Goal: Information Seeking & Learning: Learn about a topic

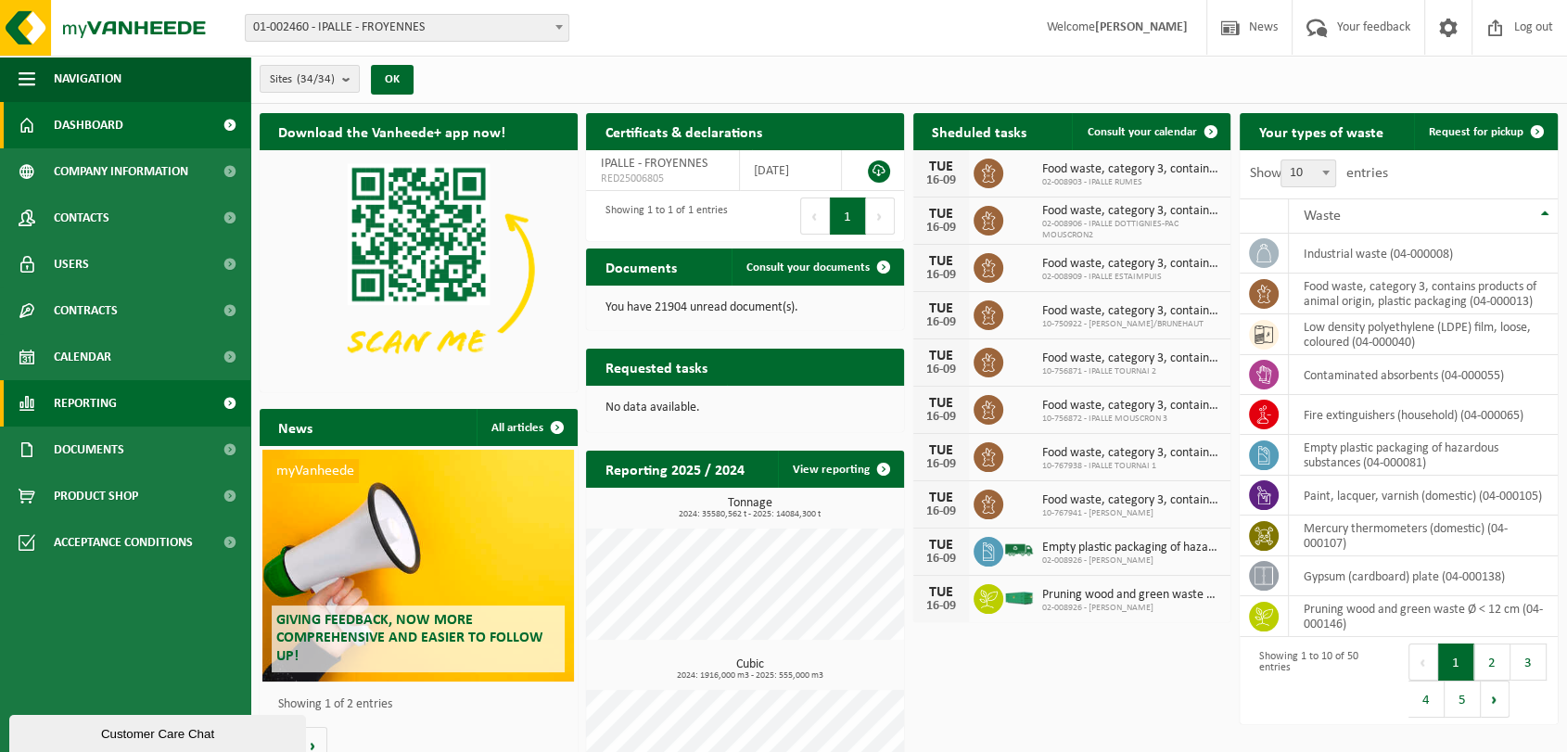
click at [96, 392] on span "Reporting" at bounding box center [85, 403] width 63 height 46
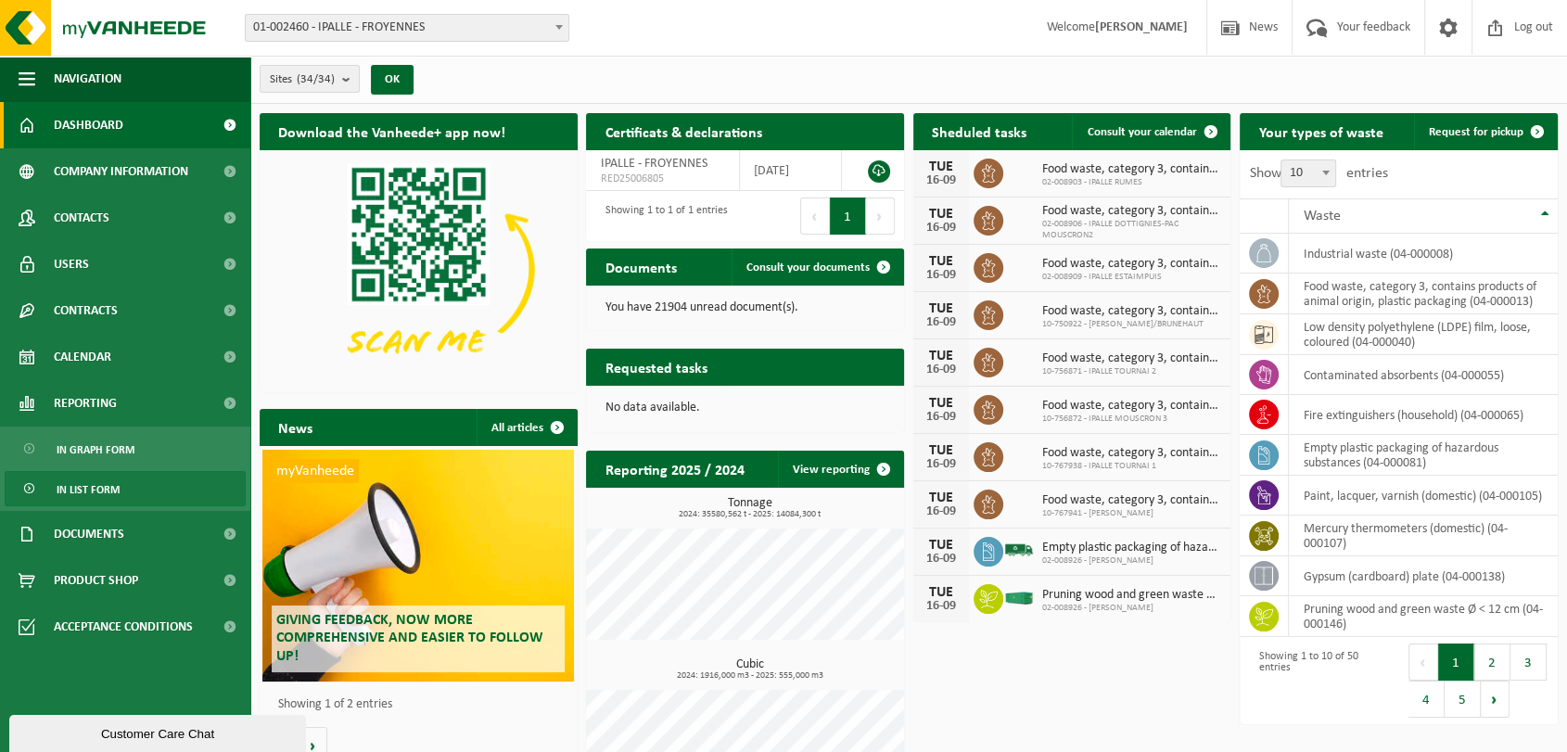
click at [110, 488] on span "In list form" at bounding box center [88, 489] width 63 height 35
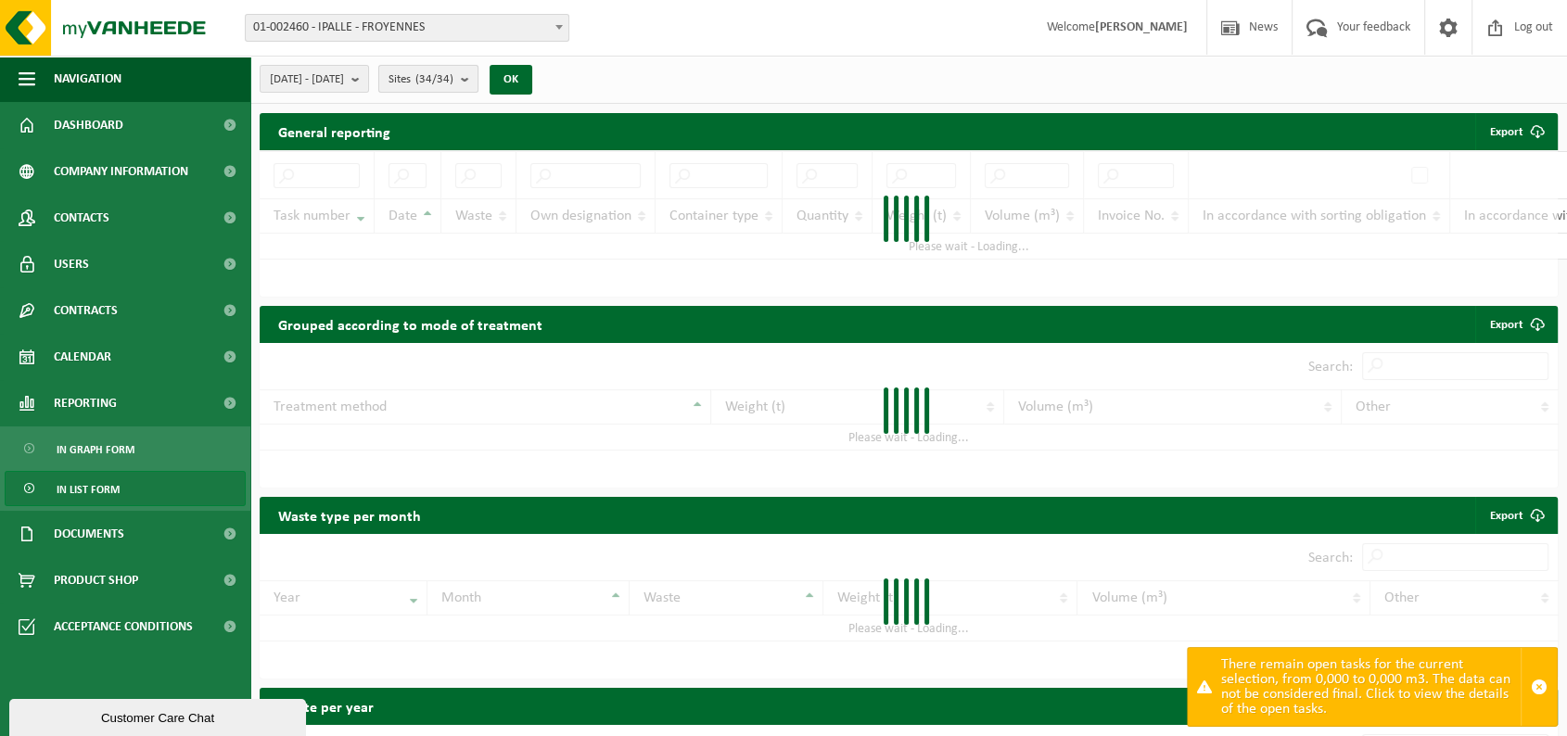
click at [453, 76] on count "(34/34)" at bounding box center [434, 79] width 38 height 12
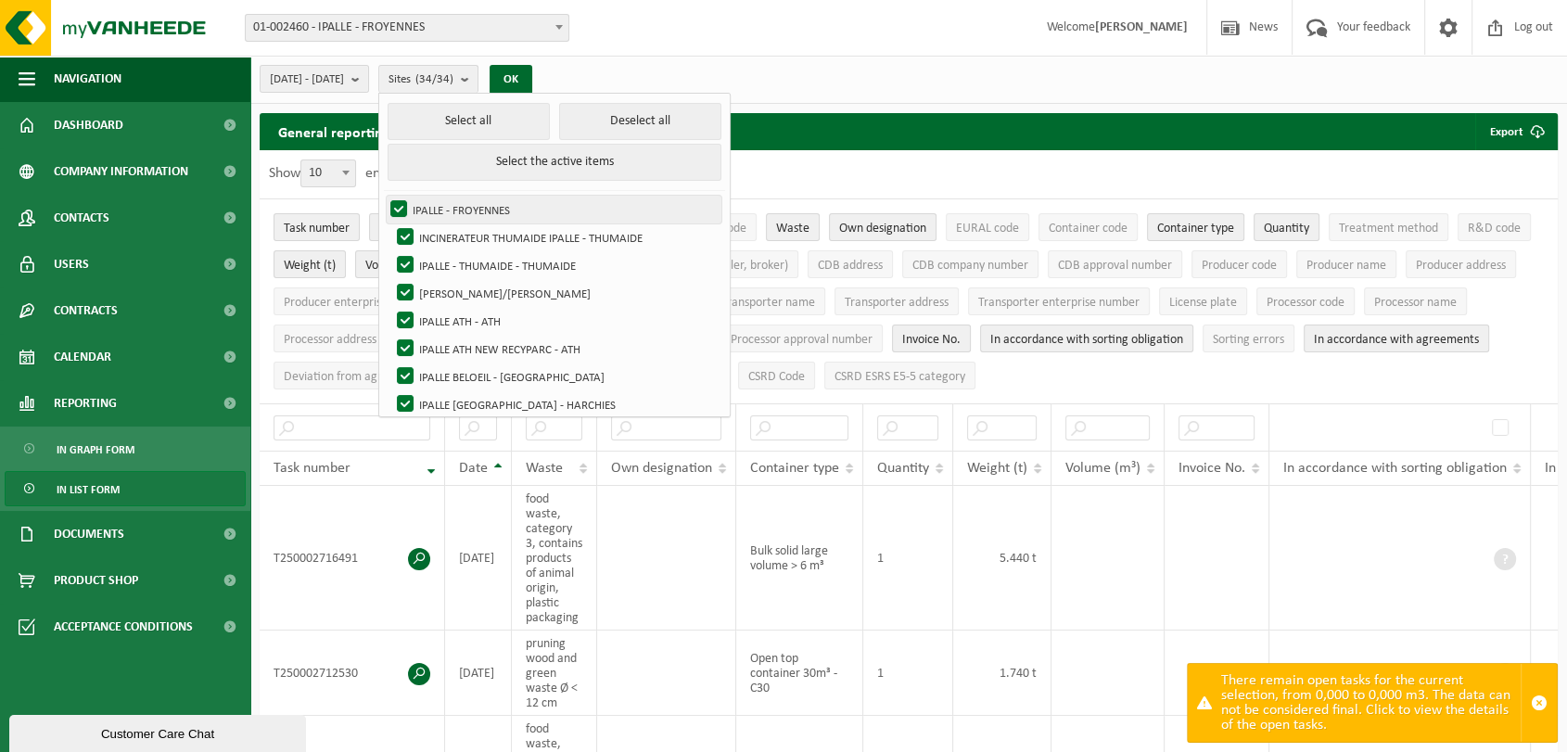
click at [446, 202] on label "IPALLE - FROYENNES" at bounding box center [554, 210] width 335 height 28
click at [384, 196] on input "IPALLE - FROYENNES" at bounding box center [383, 195] width 1 height 1
click at [446, 202] on label "IPALLE - FROYENNES" at bounding box center [554, 210] width 335 height 28
click at [384, 196] on input "IPALLE - FROYENNES" at bounding box center [383, 195] width 1 height 1
click at [634, 129] on button "Deselect all" at bounding box center [640, 121] width 162 height 37
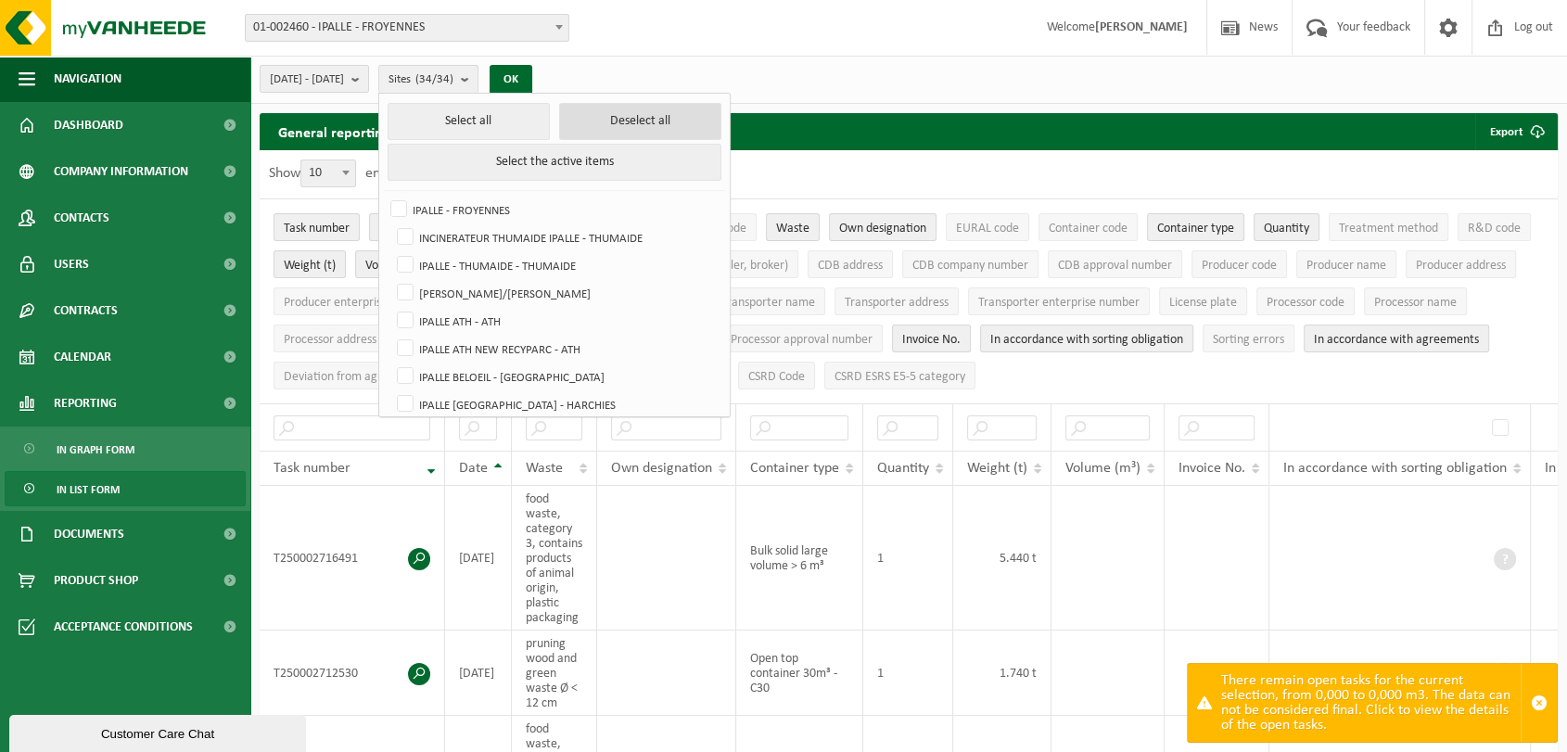
checkbox input "false"
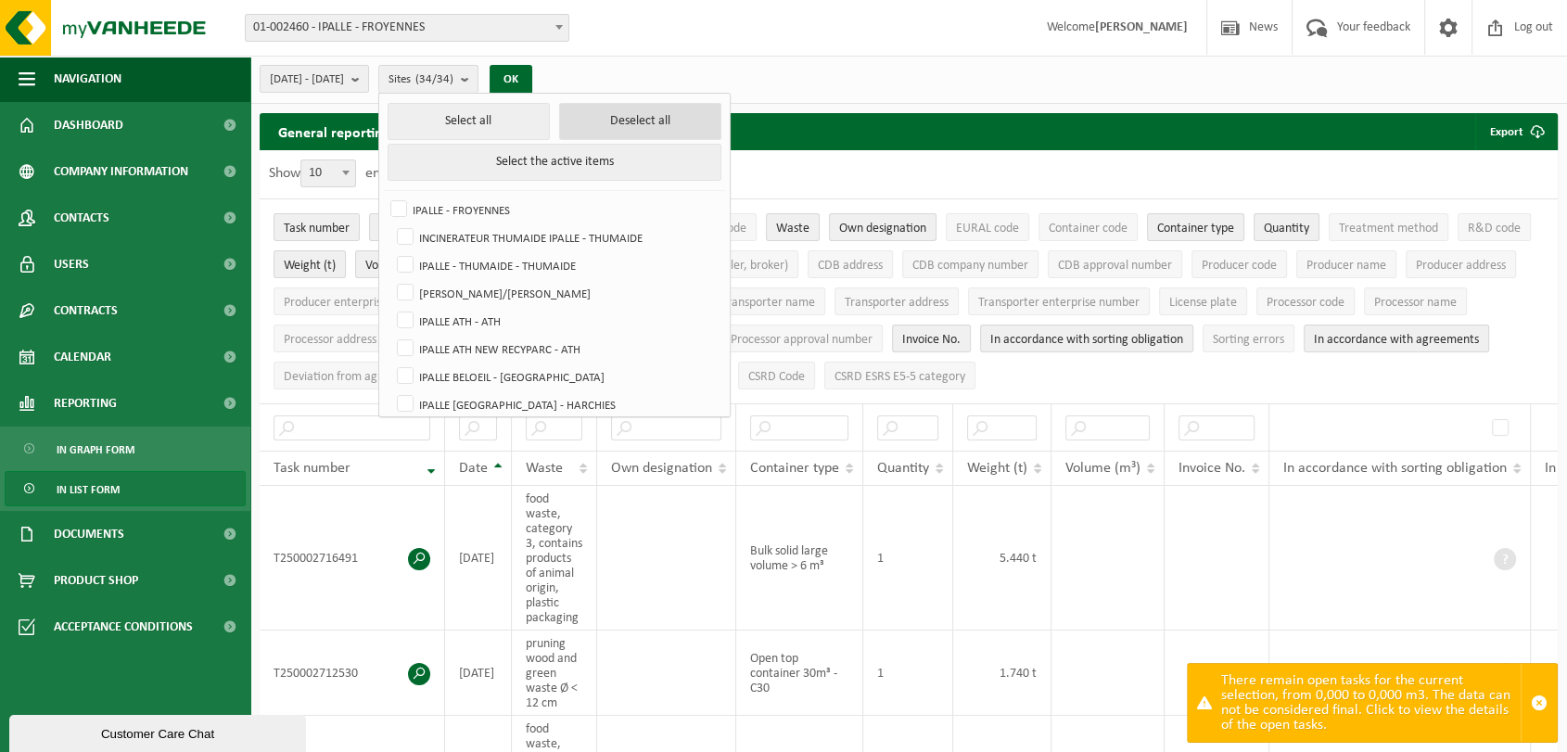
checkbox input "false"
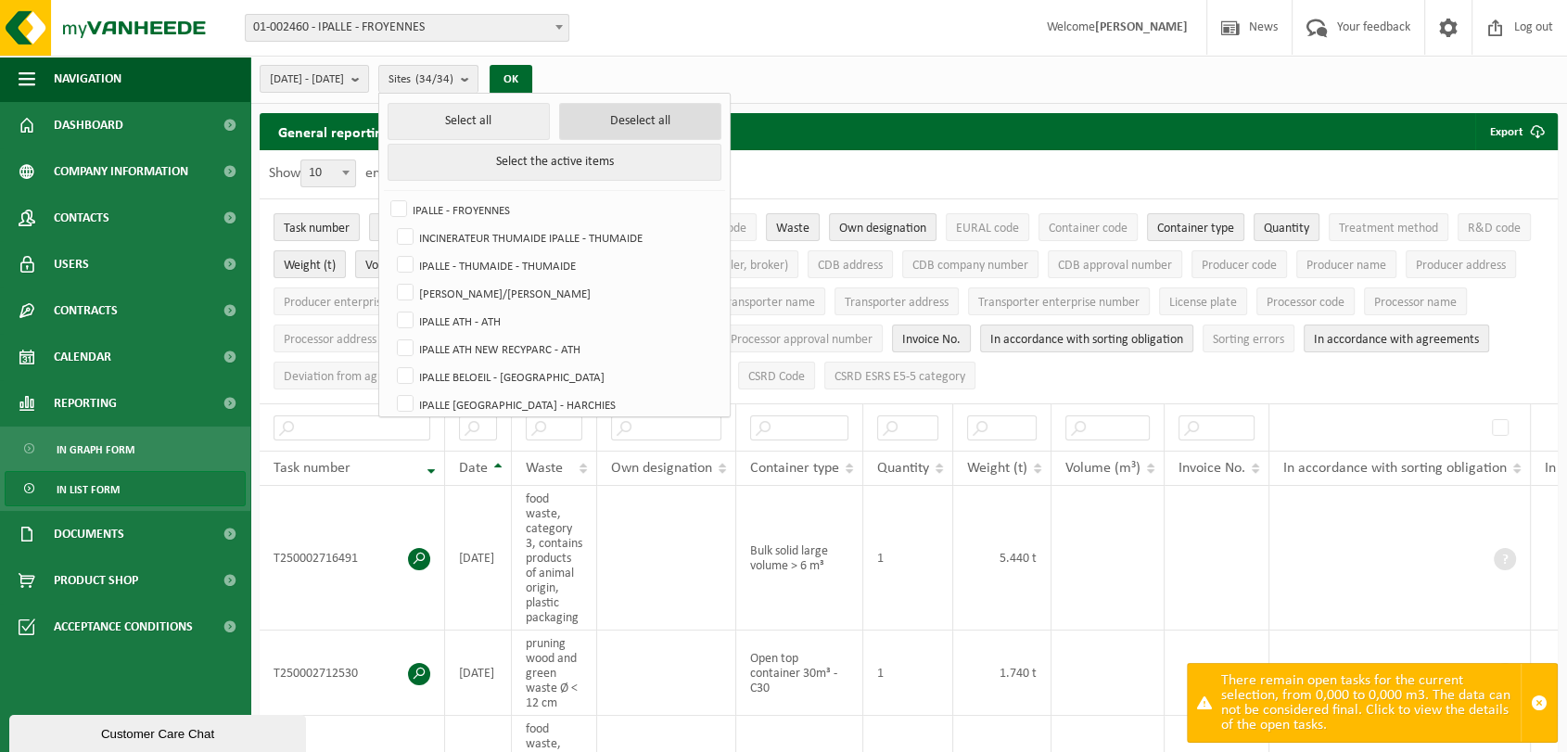
checkbox input "false"
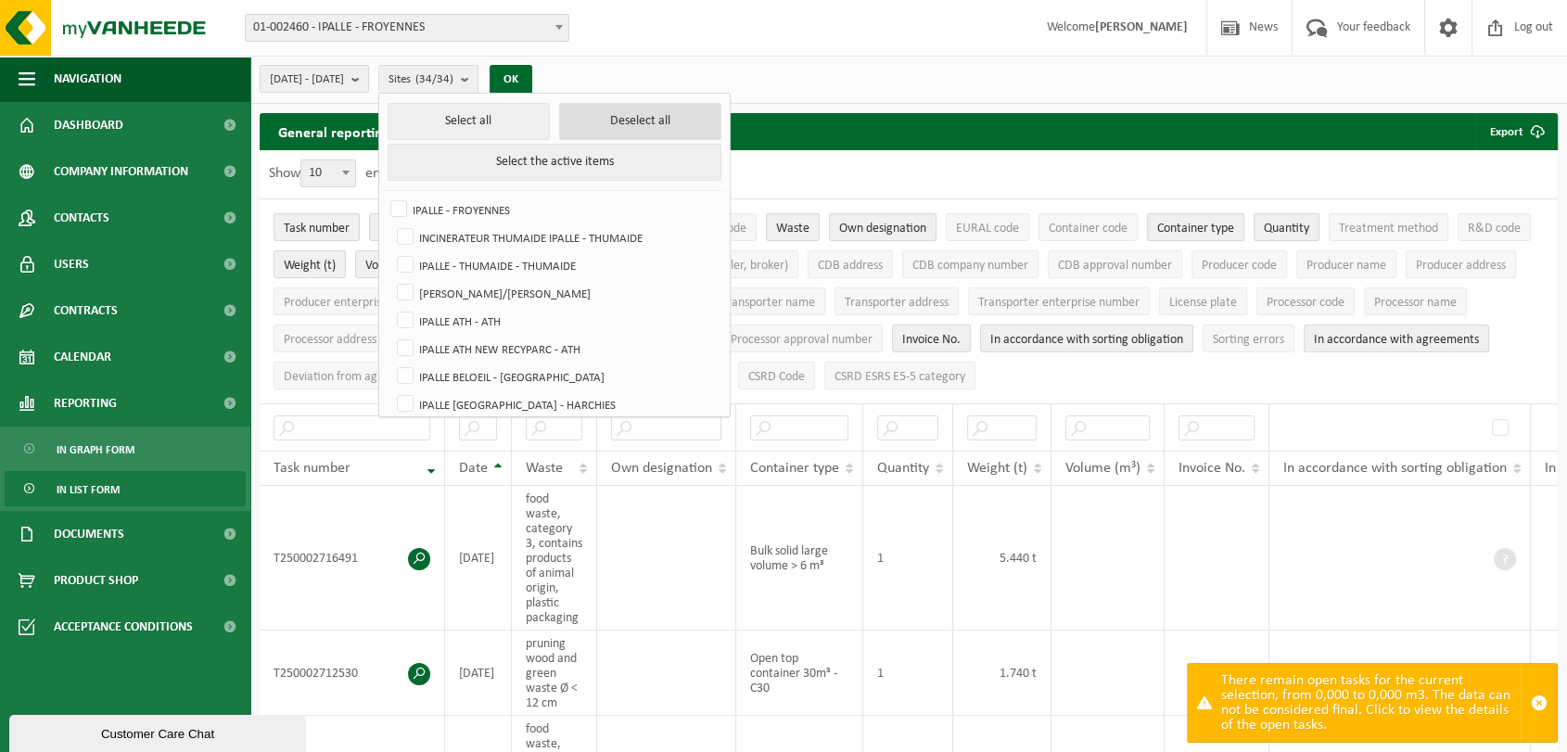
checkbox input "false"
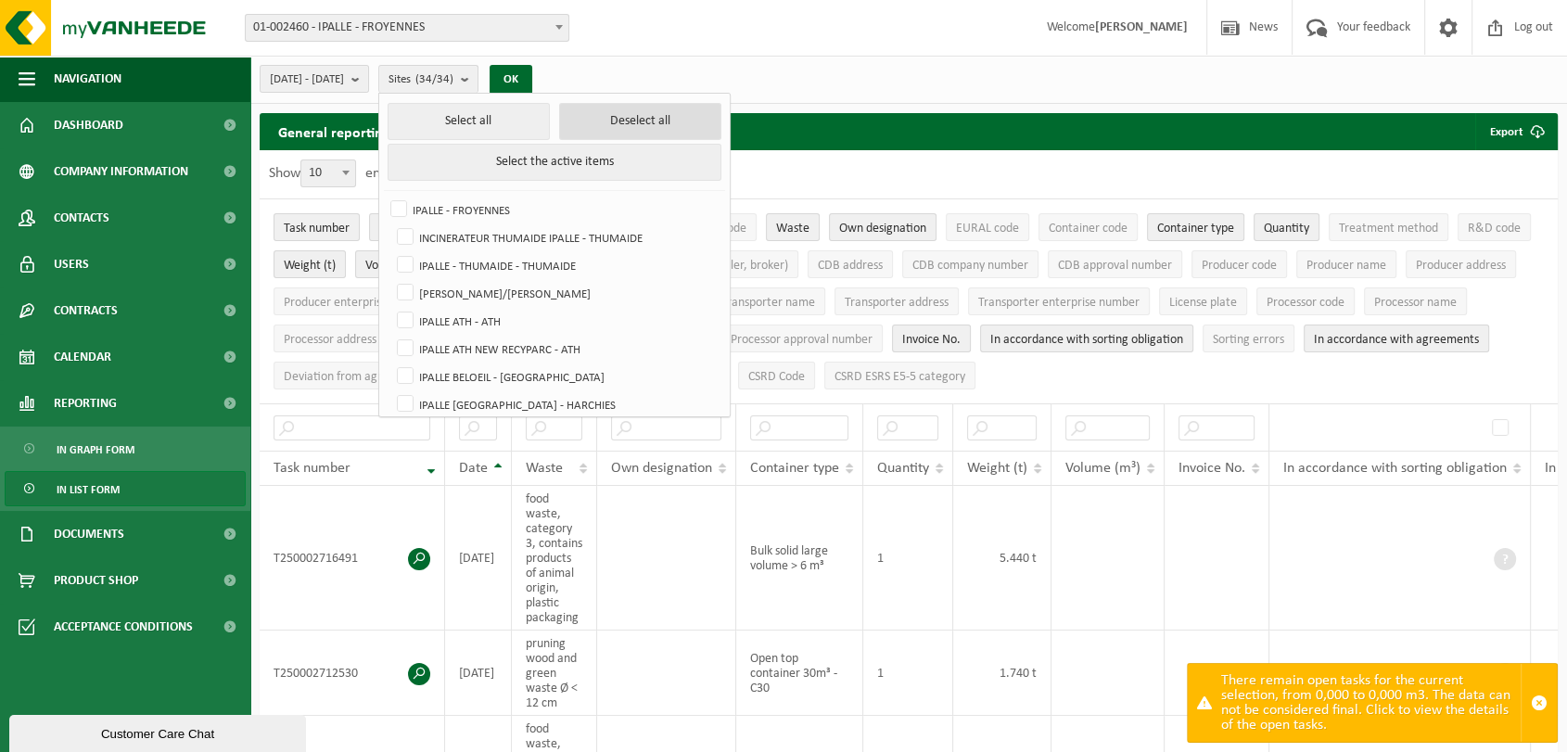
checkbox input "false"
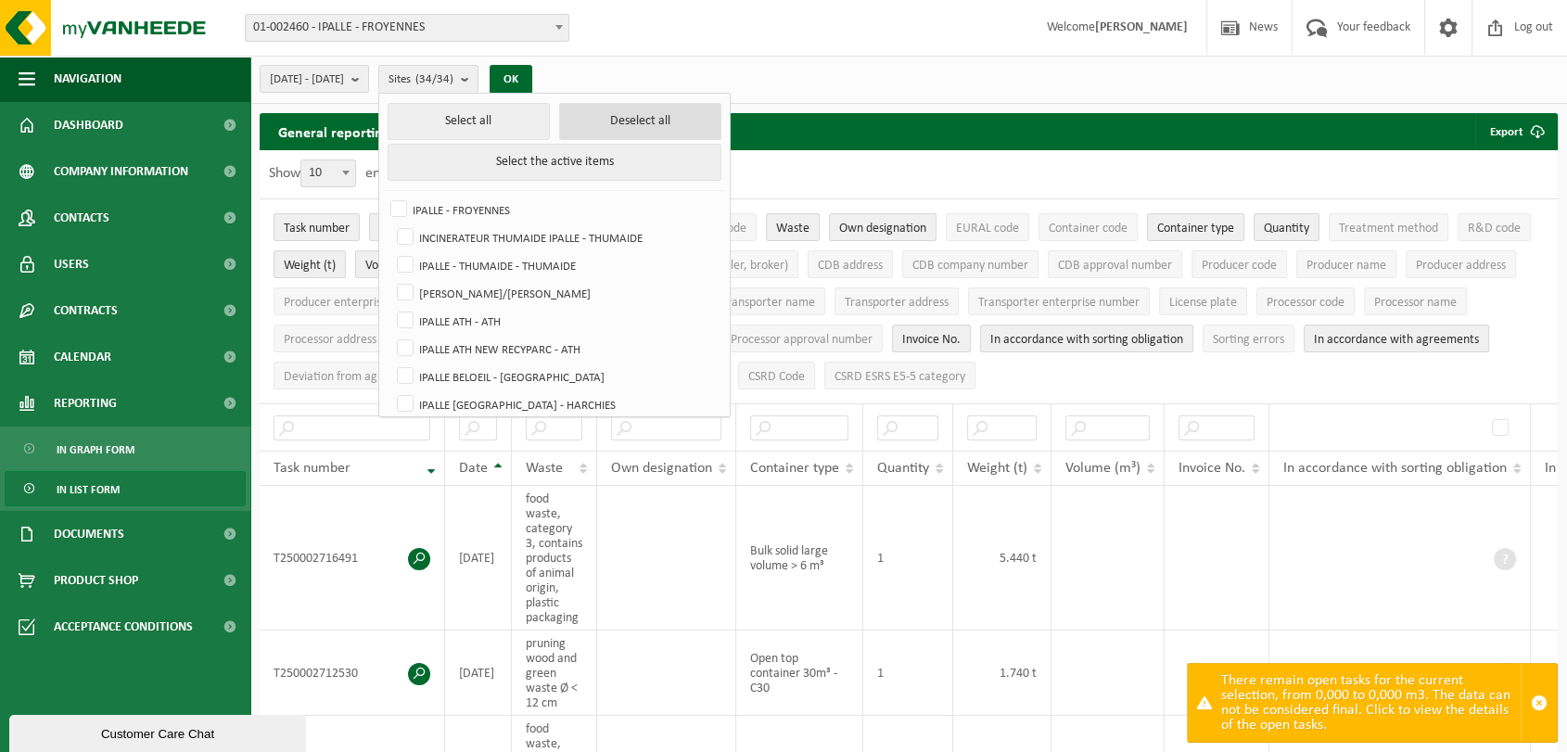
checkbox input "false"
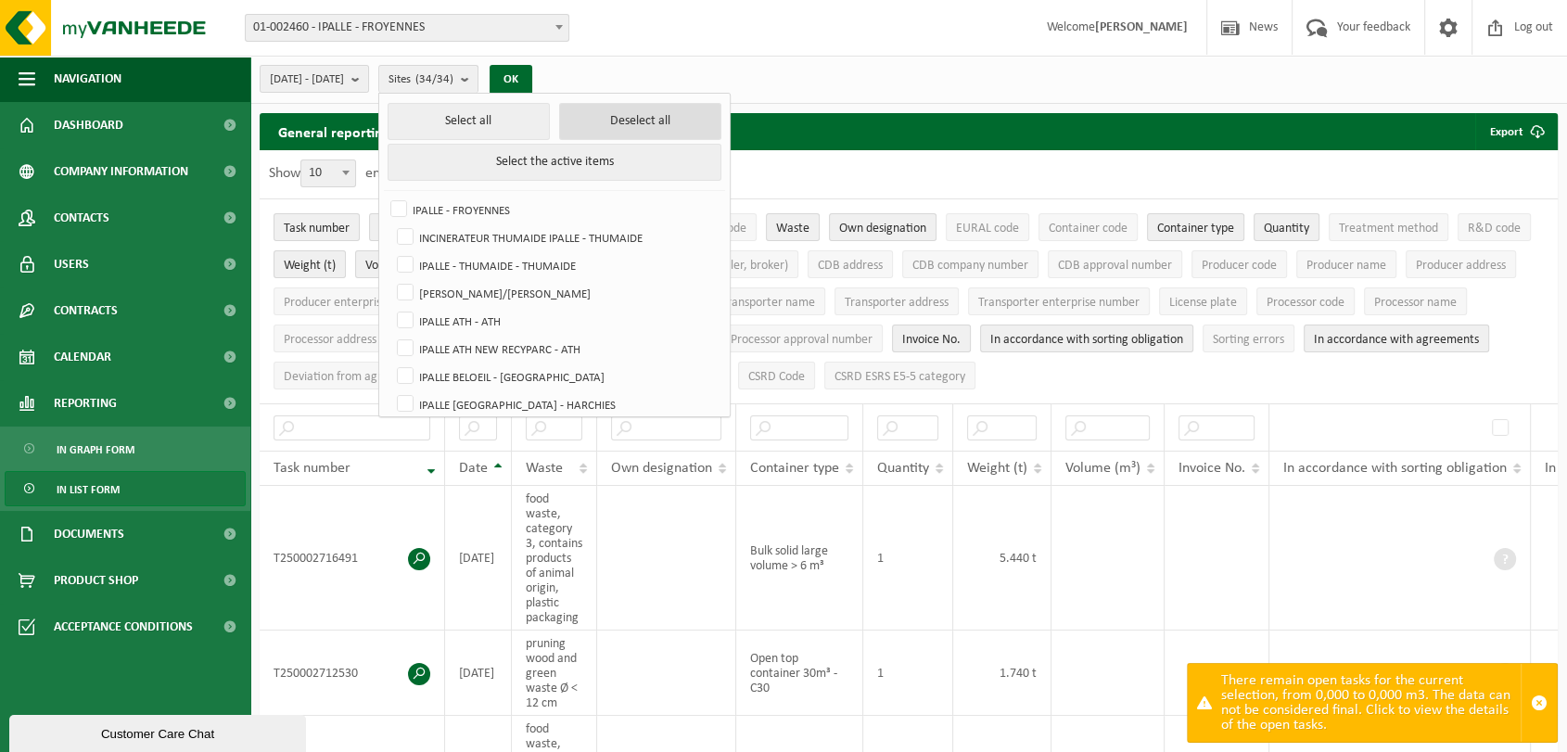
checkbox input "false"
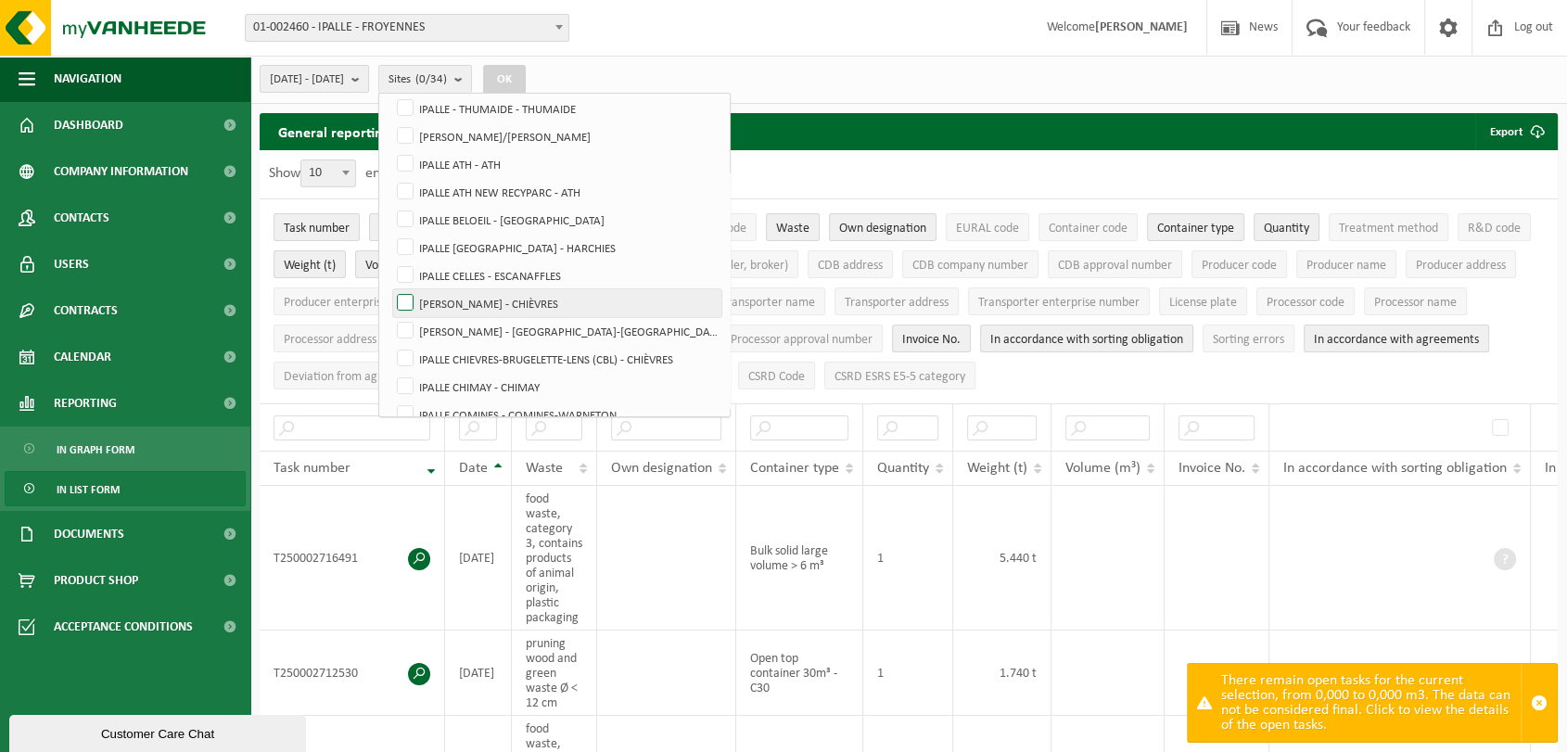
scroll to position [206, 0]
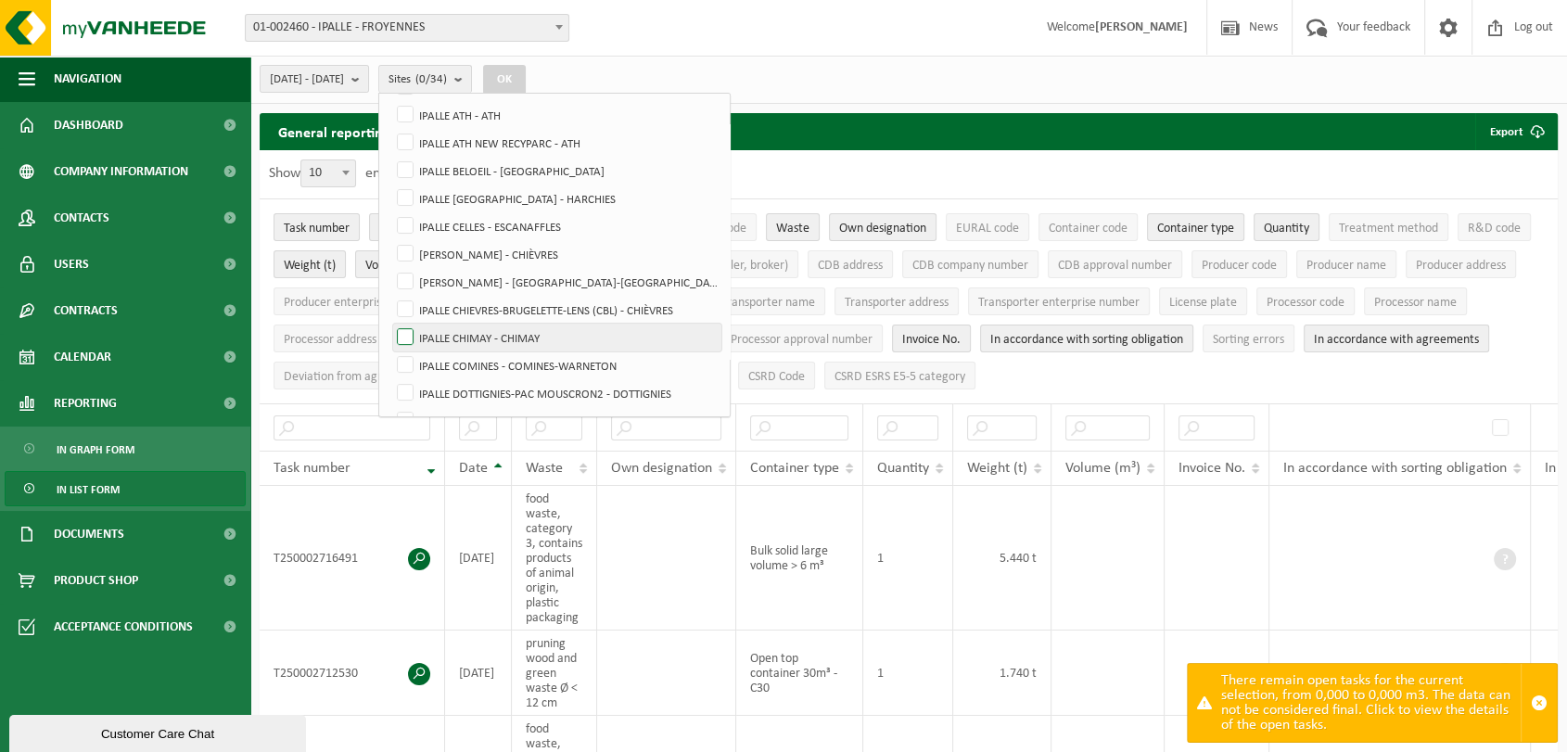
click at [452, 336] on label "IPALLE CHIMAY - CHIMAY" at bounding box center [557, 338] width 328 height 28
click at [390, 324] on input "IPALLE CHIMAY - CHIMAY" at bounding box center [389, 323] width 1 height 1
checkbox input "true"
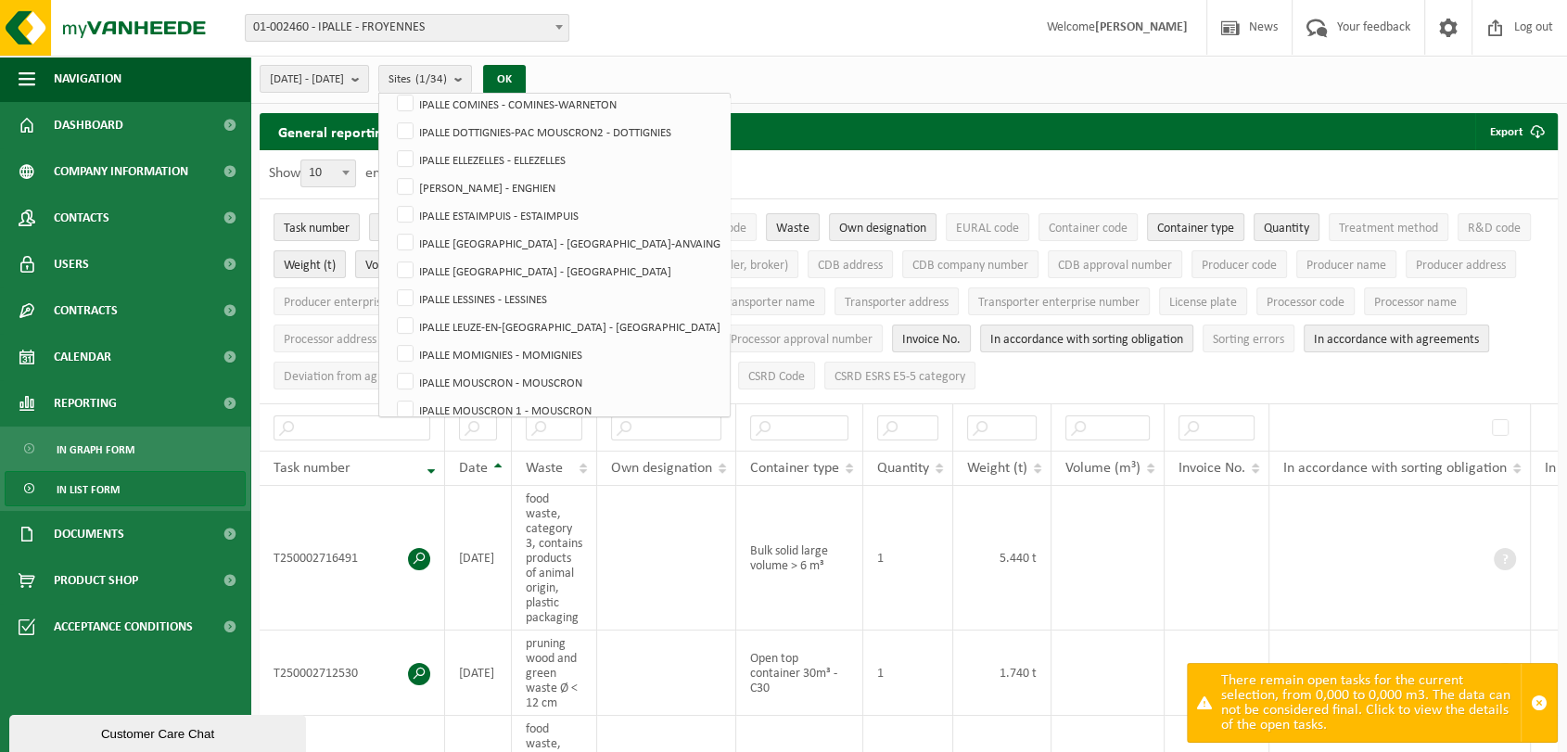
scroll to position [515, 0]
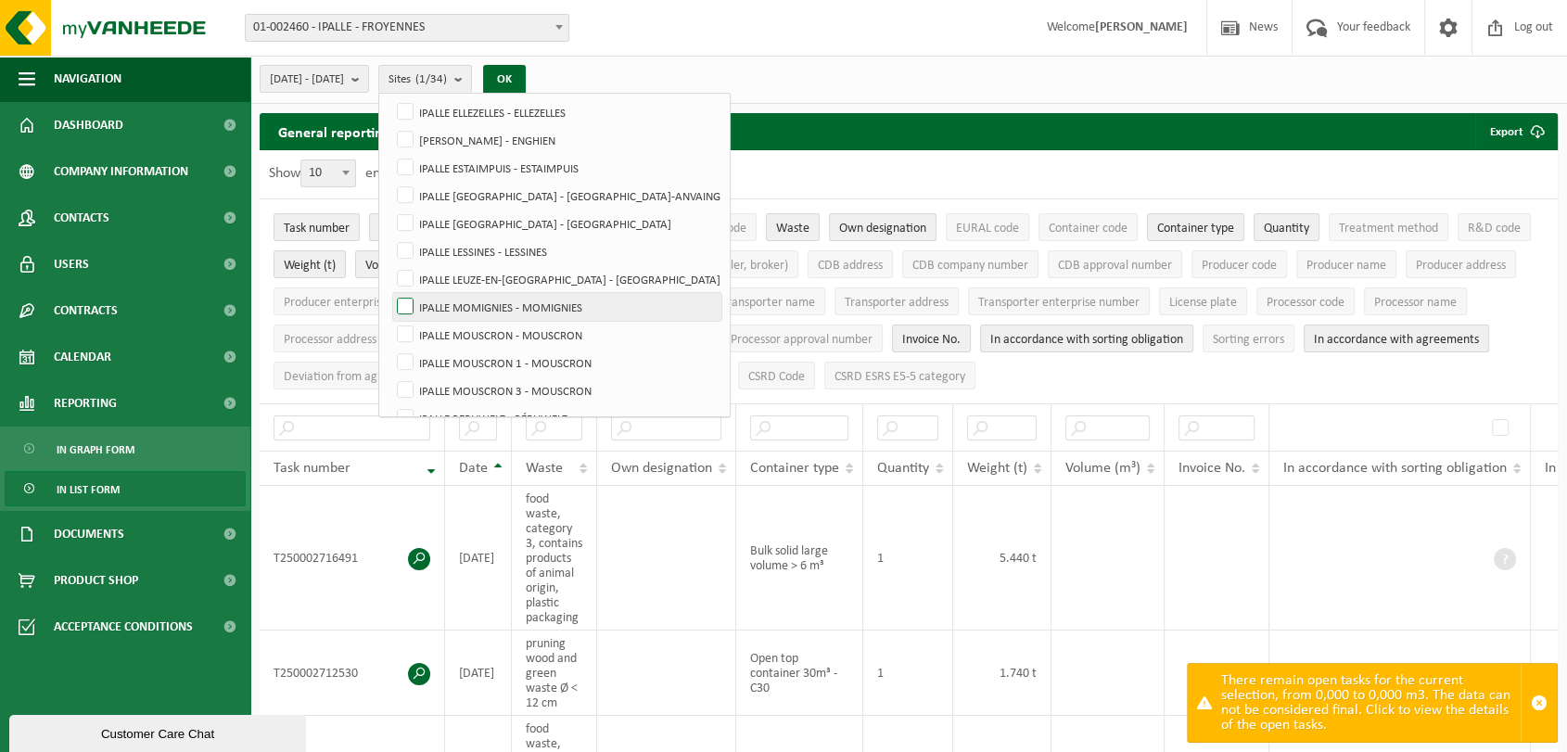
click at [457, 300] on label "IPALLE MOMIGNIES - MOMIGNIES" at bounding box center [557, 307] width 328 height 28
click at [390, 293] on input "IPALLE MOMIGNIES - MOMIGNIES" at bounding box center [389, 292] width 1 height 1
checkbox input "true"
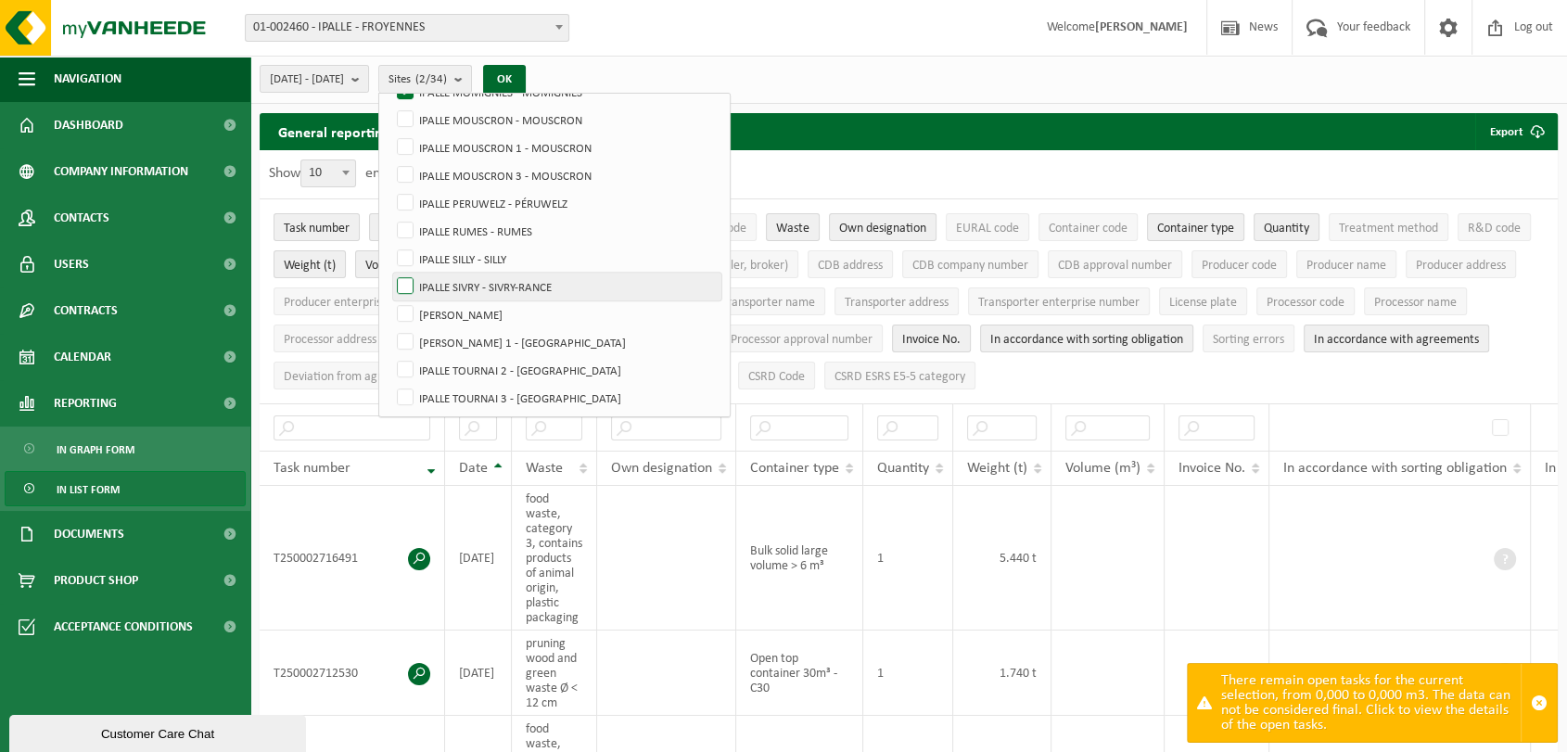
click at [452, 286] on label "IPALLE SIVRY - SIVRY-RANCE" at bounding box center [557, 287] width 328 height 28
click at [390, 273] on input "IPALLE SIVRY - SIVRY-RANCE" at bounding box center [389, 272] width 1 height 1
checkbox input "true"
click at [455, 310] on label "[PERSON_NAME]" at bounding box center [557, 314] width 328 height 28
click at [390, 300] on input "[PERSON_NAME]" at bounding box center [389, 299] width 1 height 1
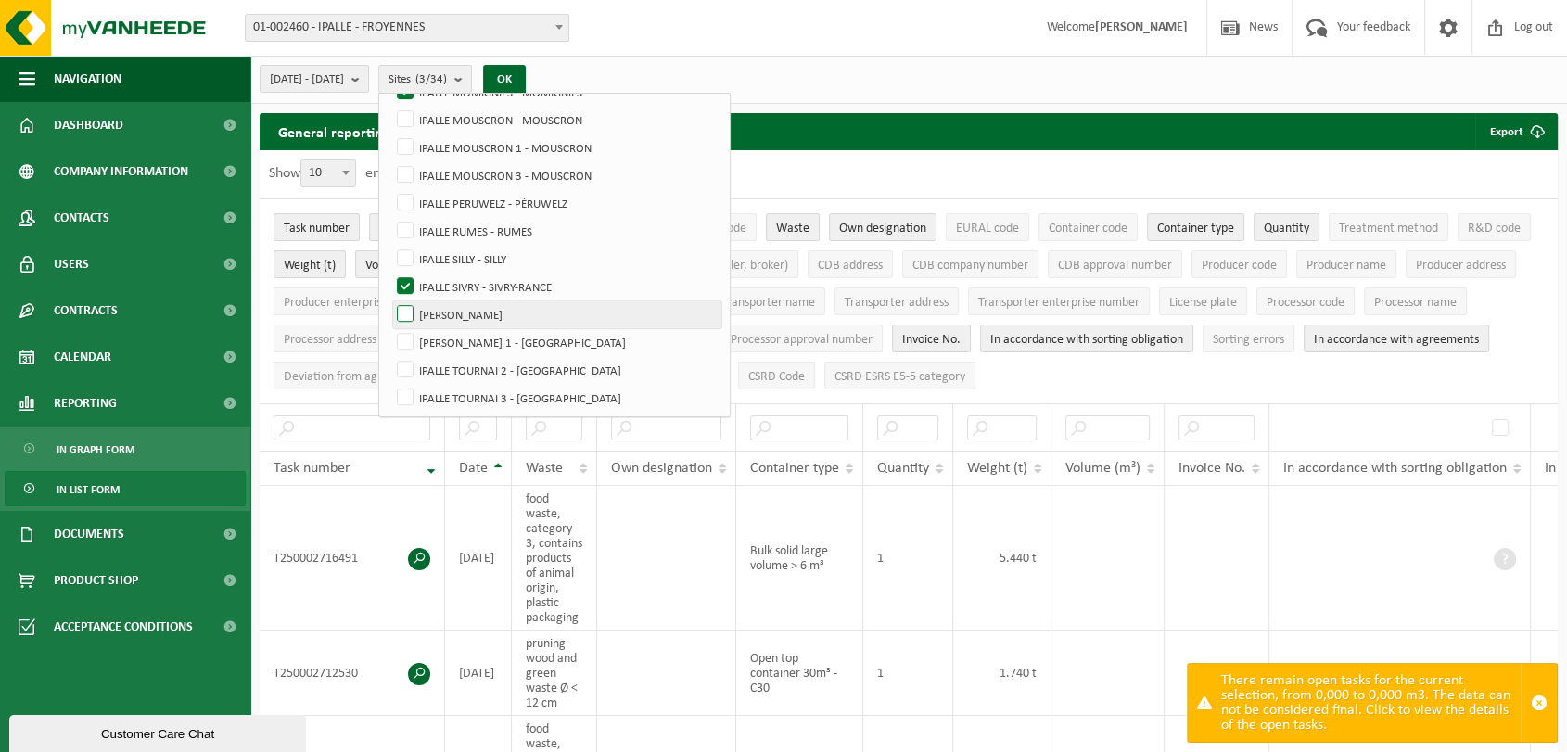
checkbox input "true"
click at [526, 74] on button "OK" at bounding box center [504, 80] width 43 height 30
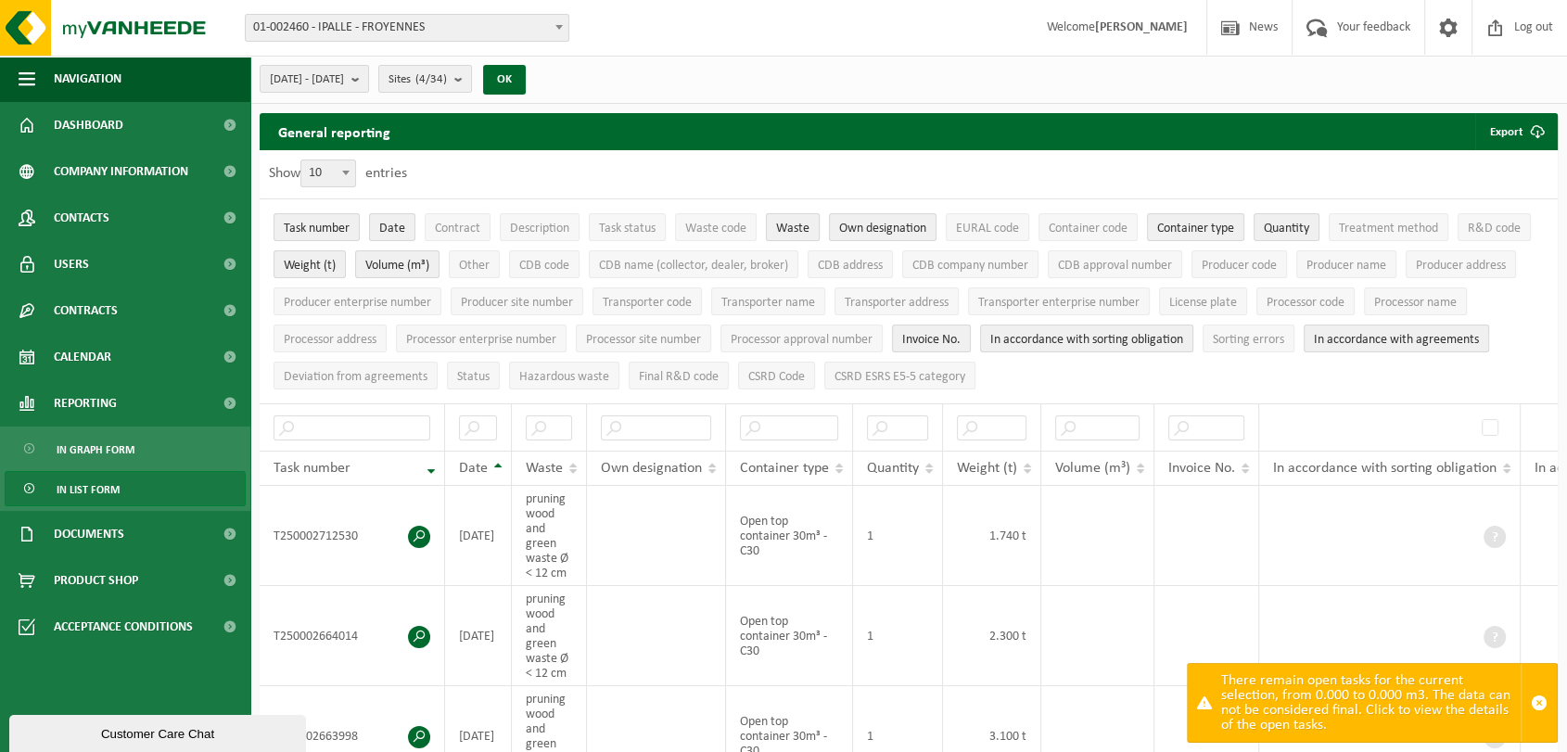
click at [784, 232] on span "Waste" at bounding box center [792, 229] width 33 height 14
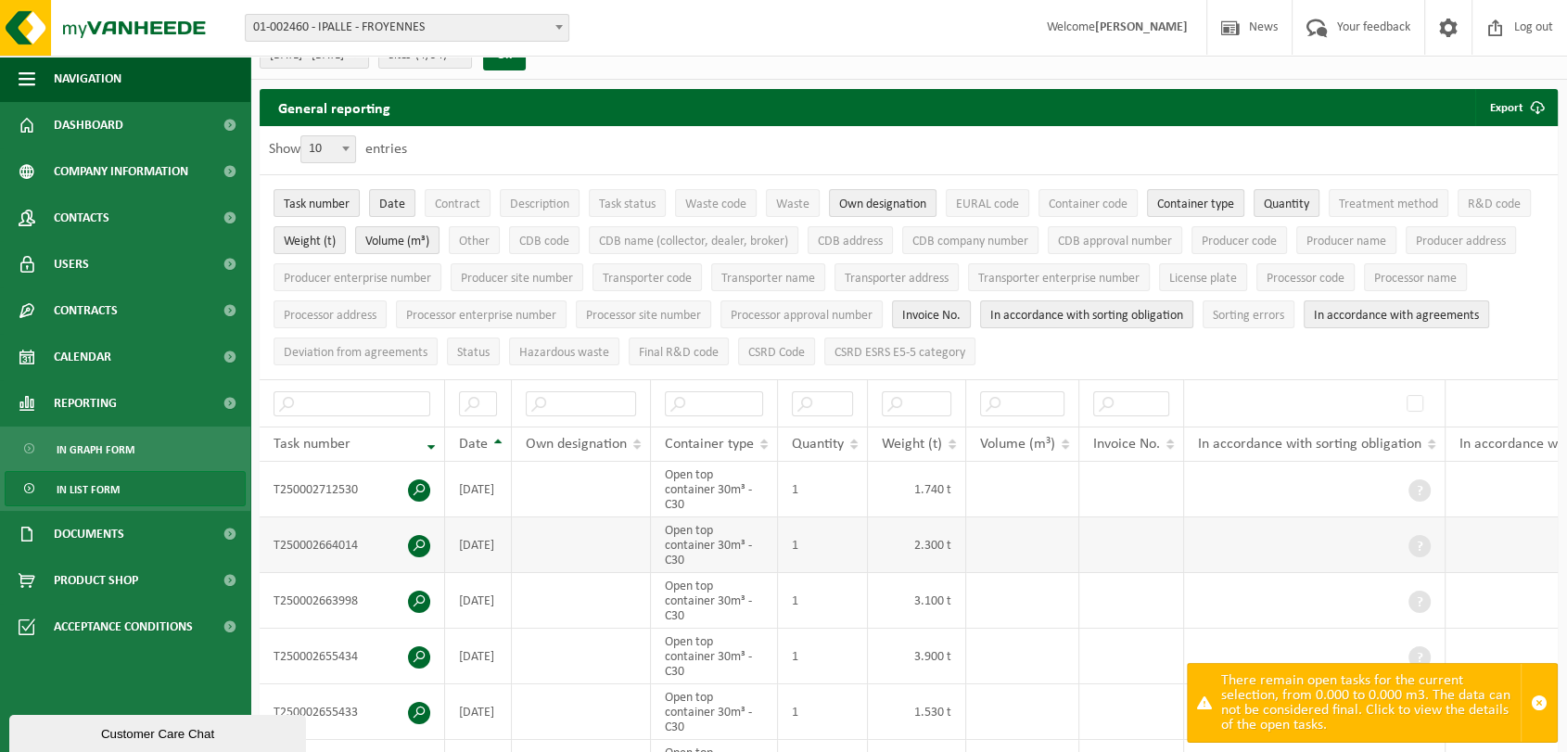
scroll to position [0, 0]
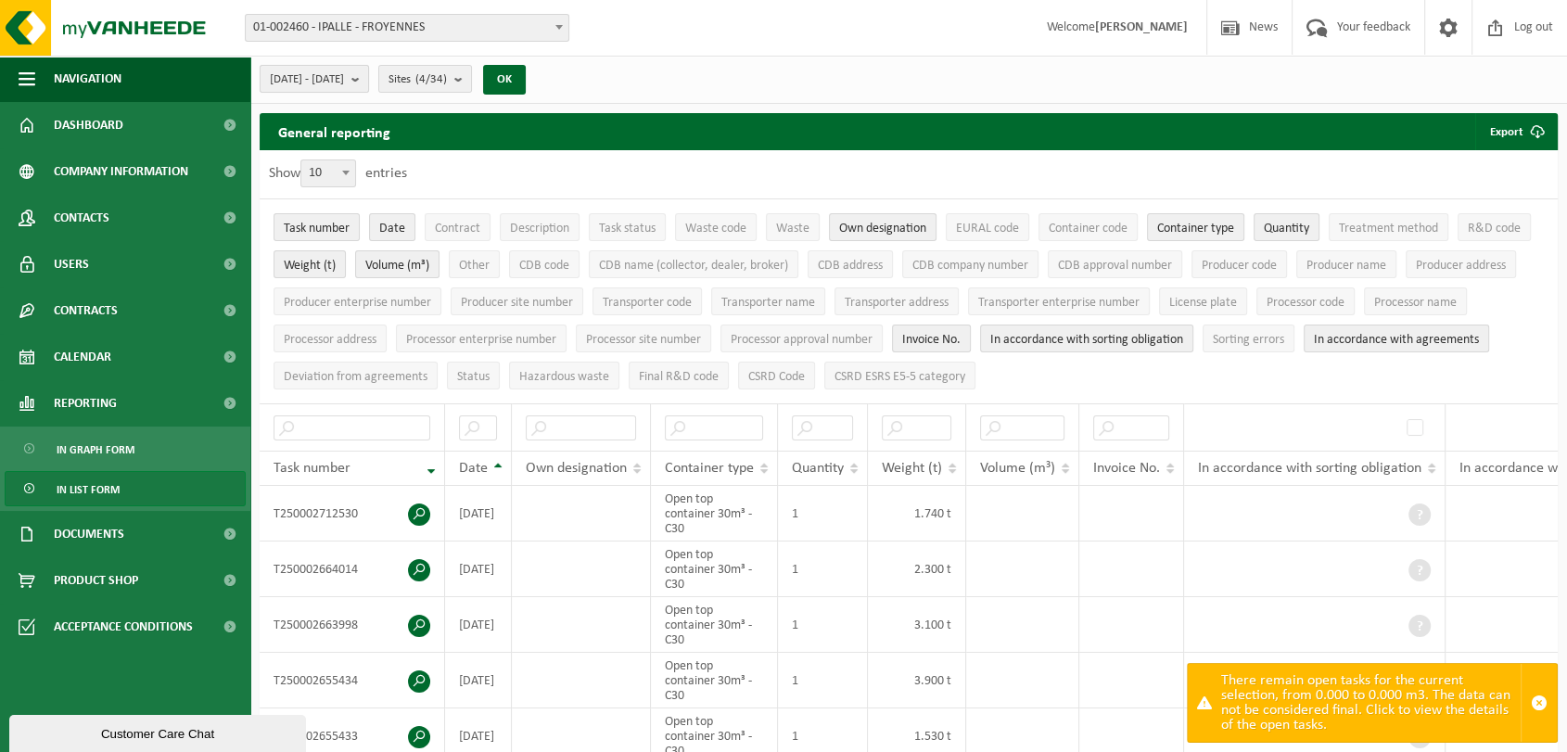
click at [368, 83] on b "submit" at bounding box center [359, 79] width 17 height 26
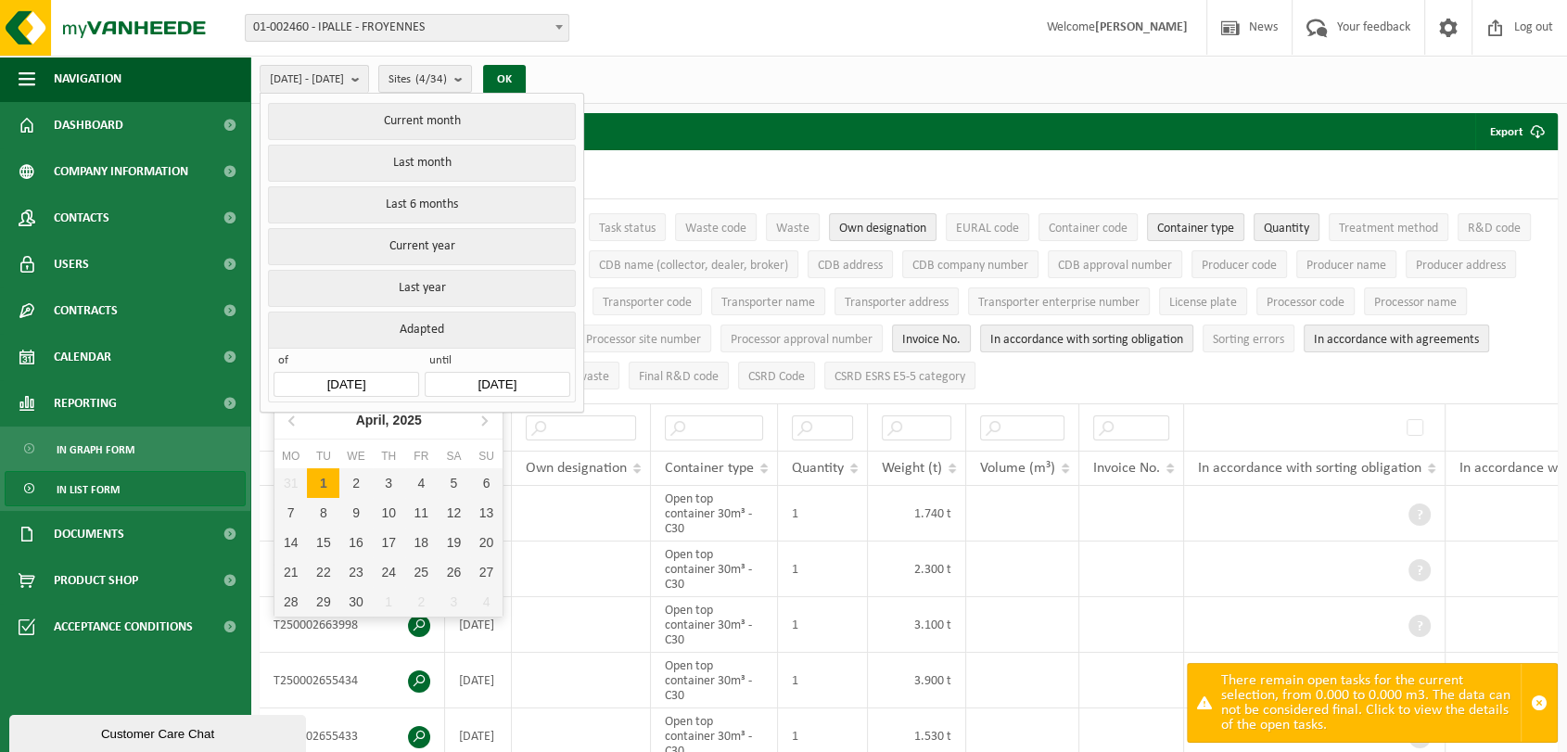
click at [401, 376] on input "2025-04-01" at bounding box center [346, 384] width 145 height 25
click at [284, 425] on icon at bounding box center [293, 420] width 30 height 30
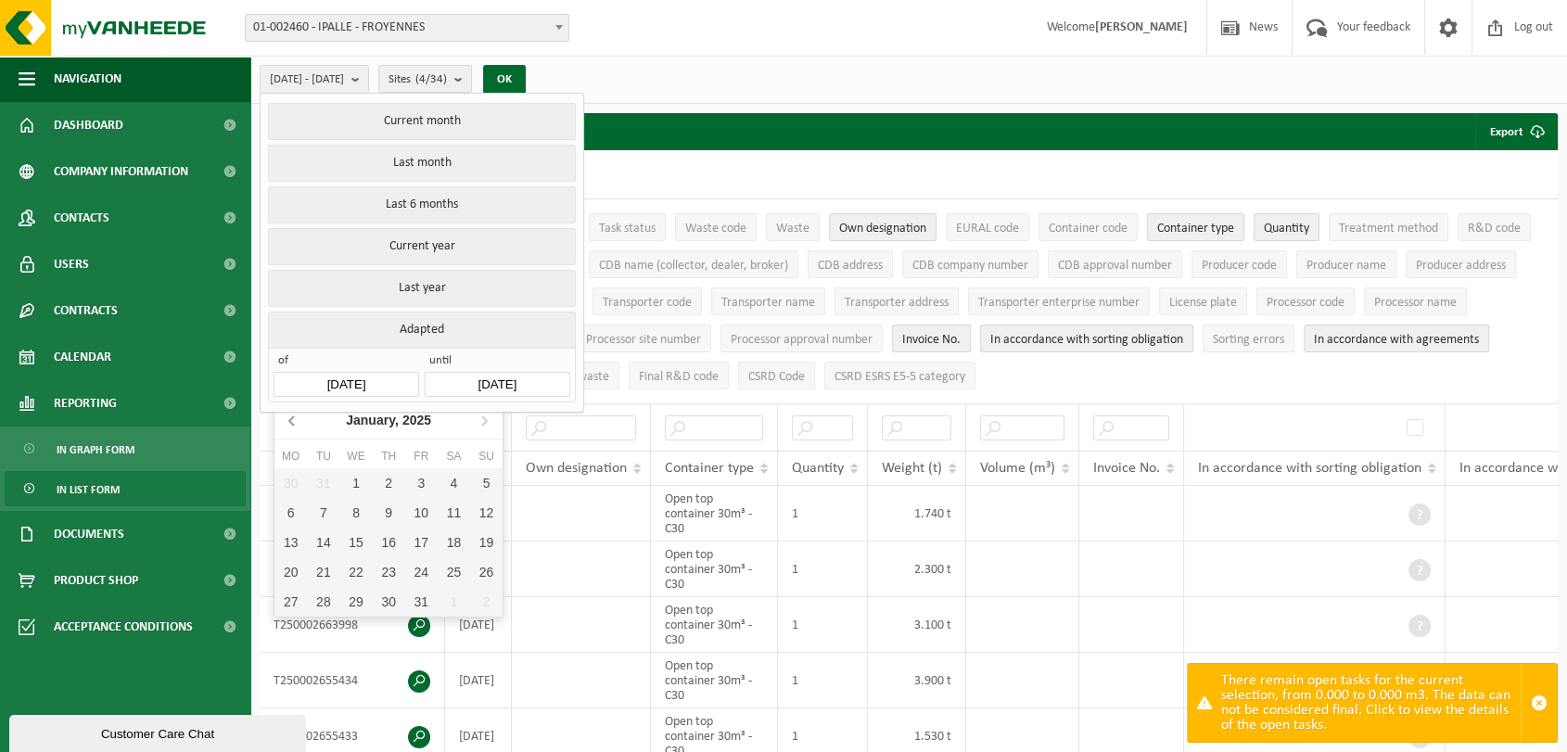
click at [284, 425] on icon at bounding box center [293, 420] width 30 height 30
click at [384, 482] on div "1" at bounding box center [389, 483] width 32 height 30
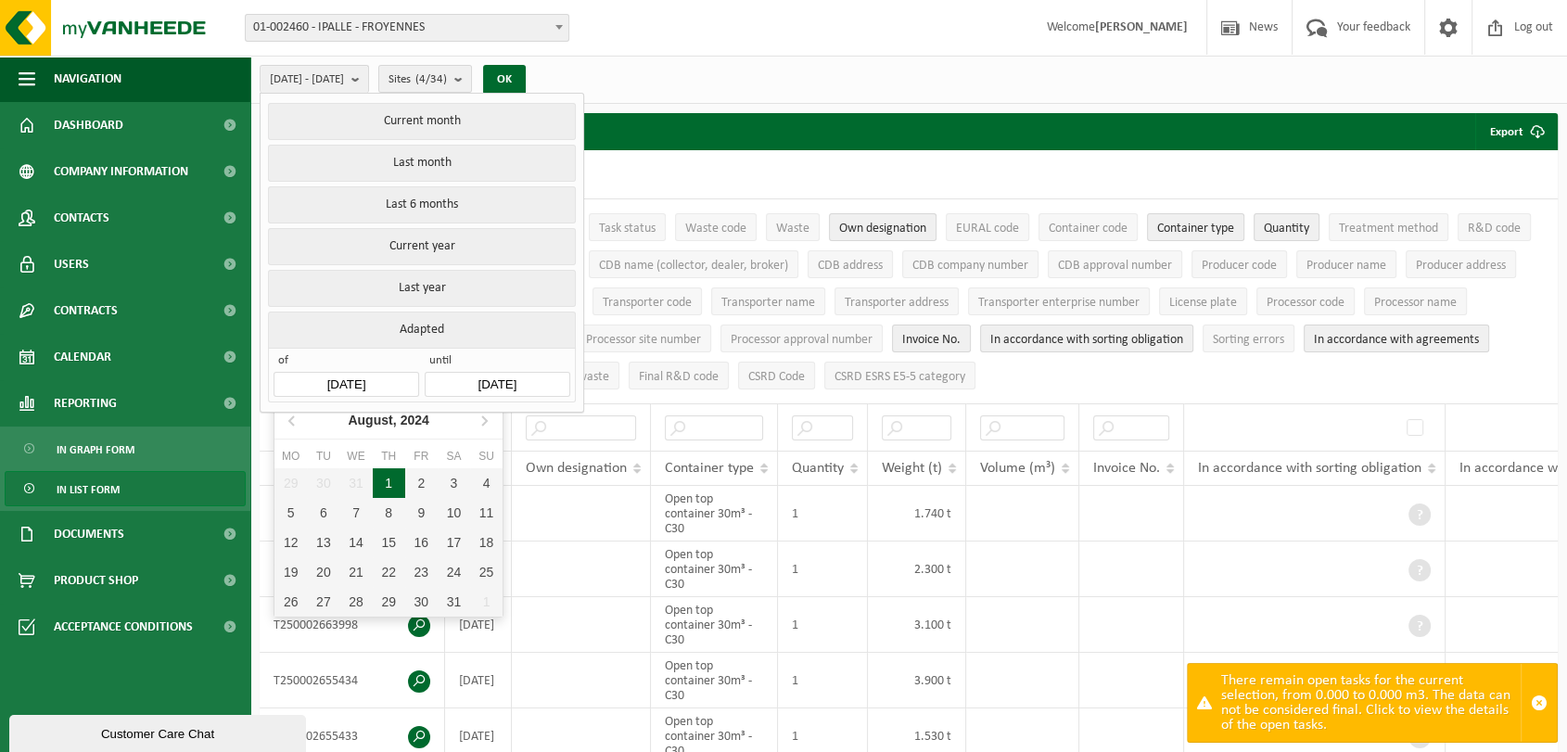
type input "2024-08-01"
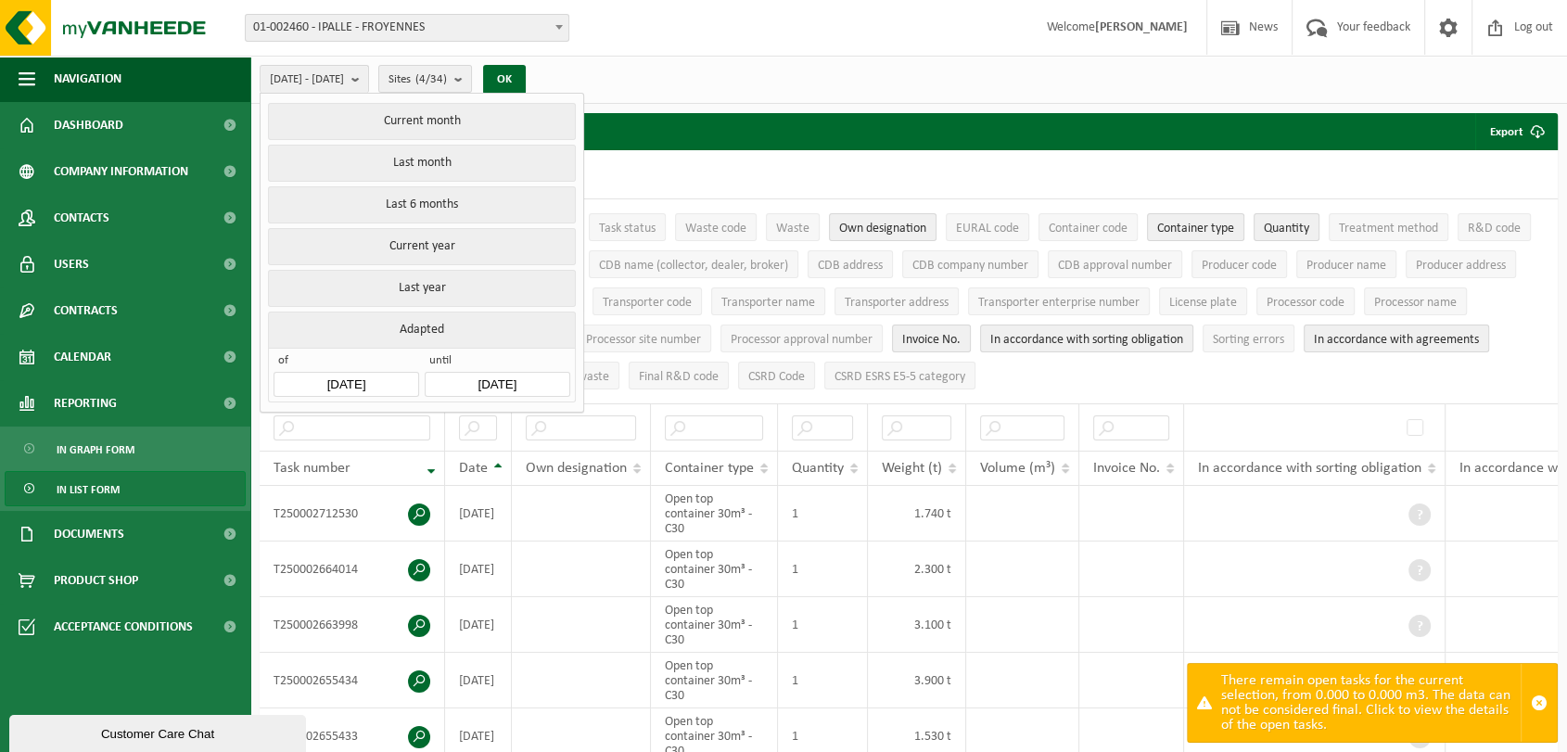
click at [542, 381] on input "2025-09-16" at bounding box center [497, 384] width 145 height 25
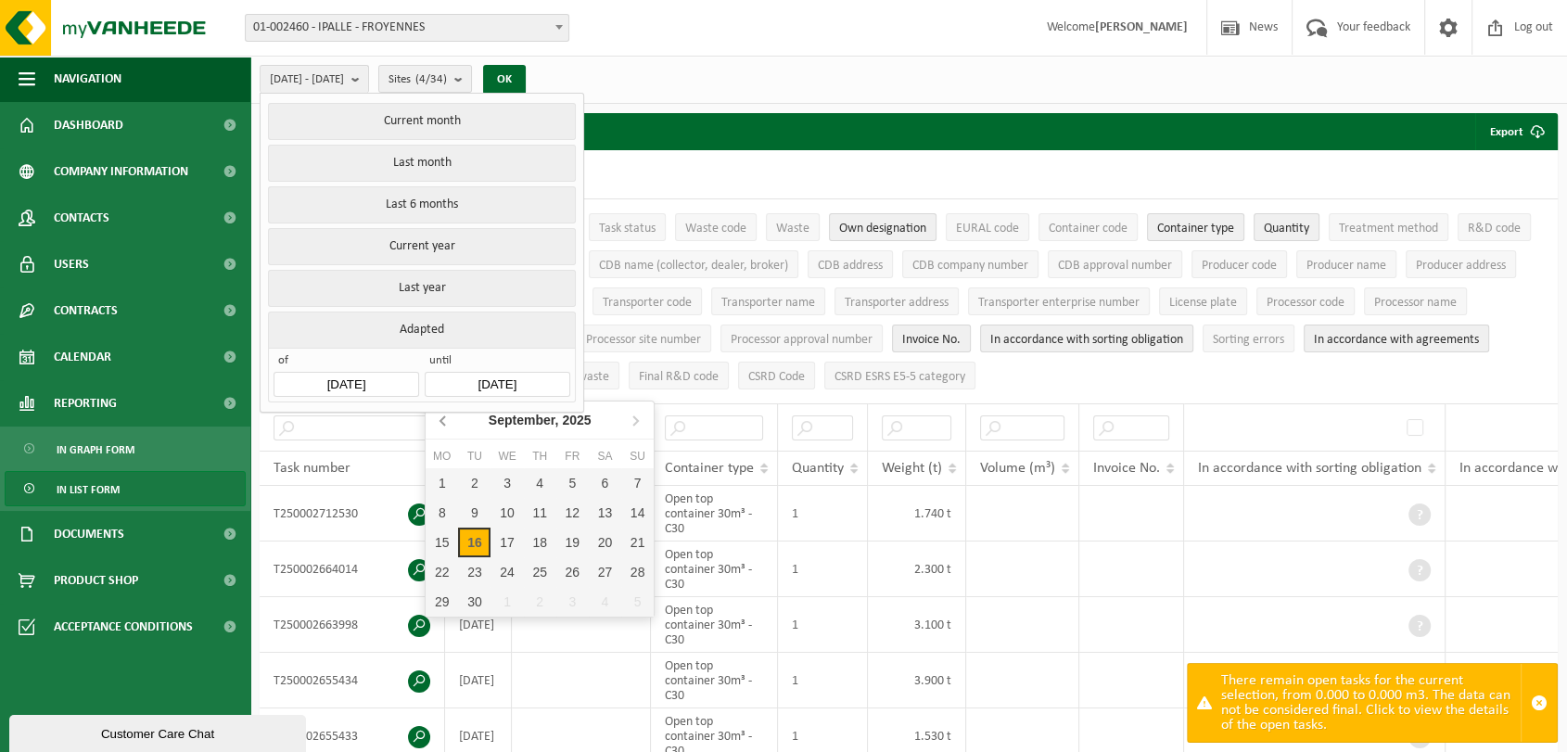
click at [431, 425] on icon at bounding box center [444, 420] width 30 height 30
click at [440, 425] on icon at bounding box center [444, 420] width 30 height 30
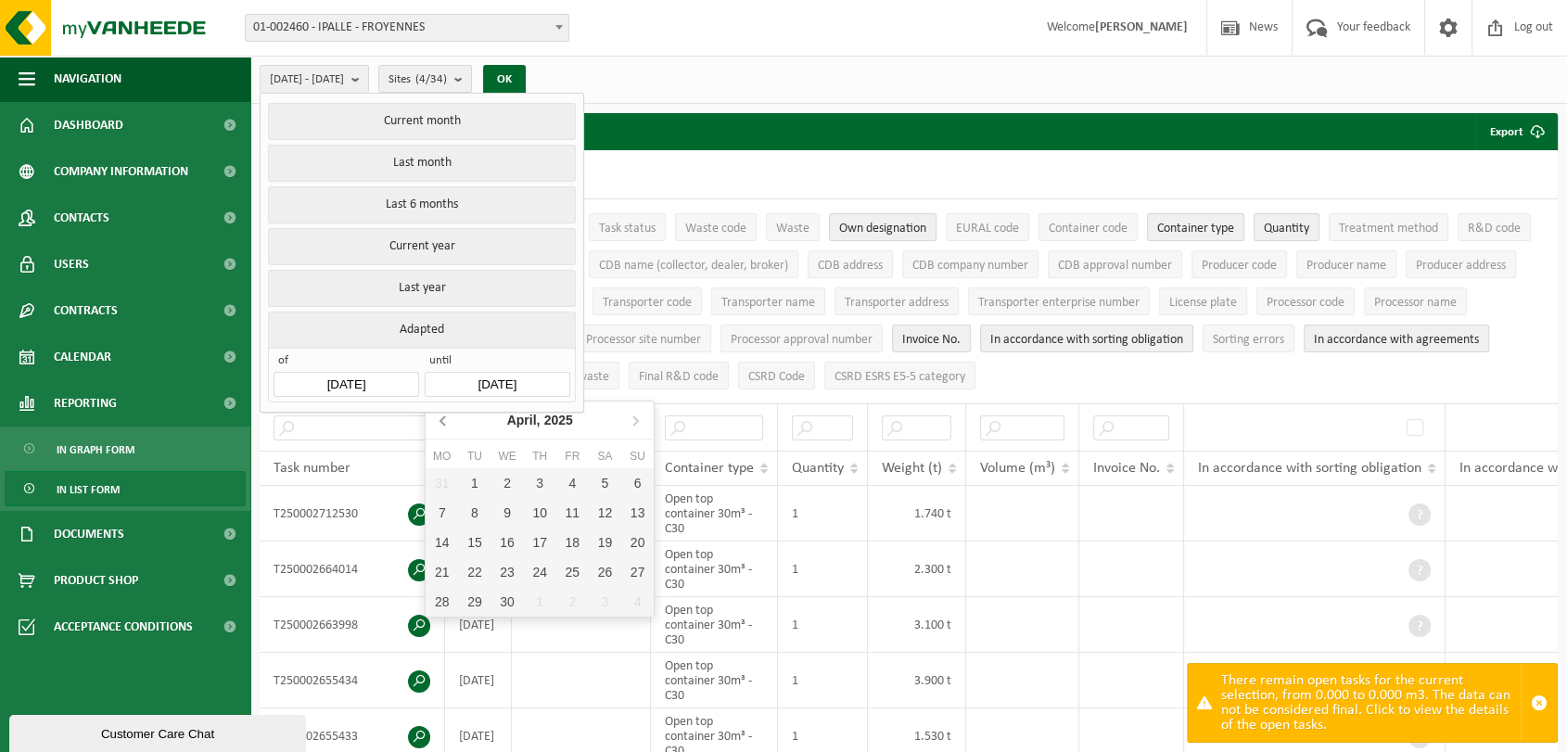
click at [440, 425] on icon at bounding box center [444, 420] width 30 height 30
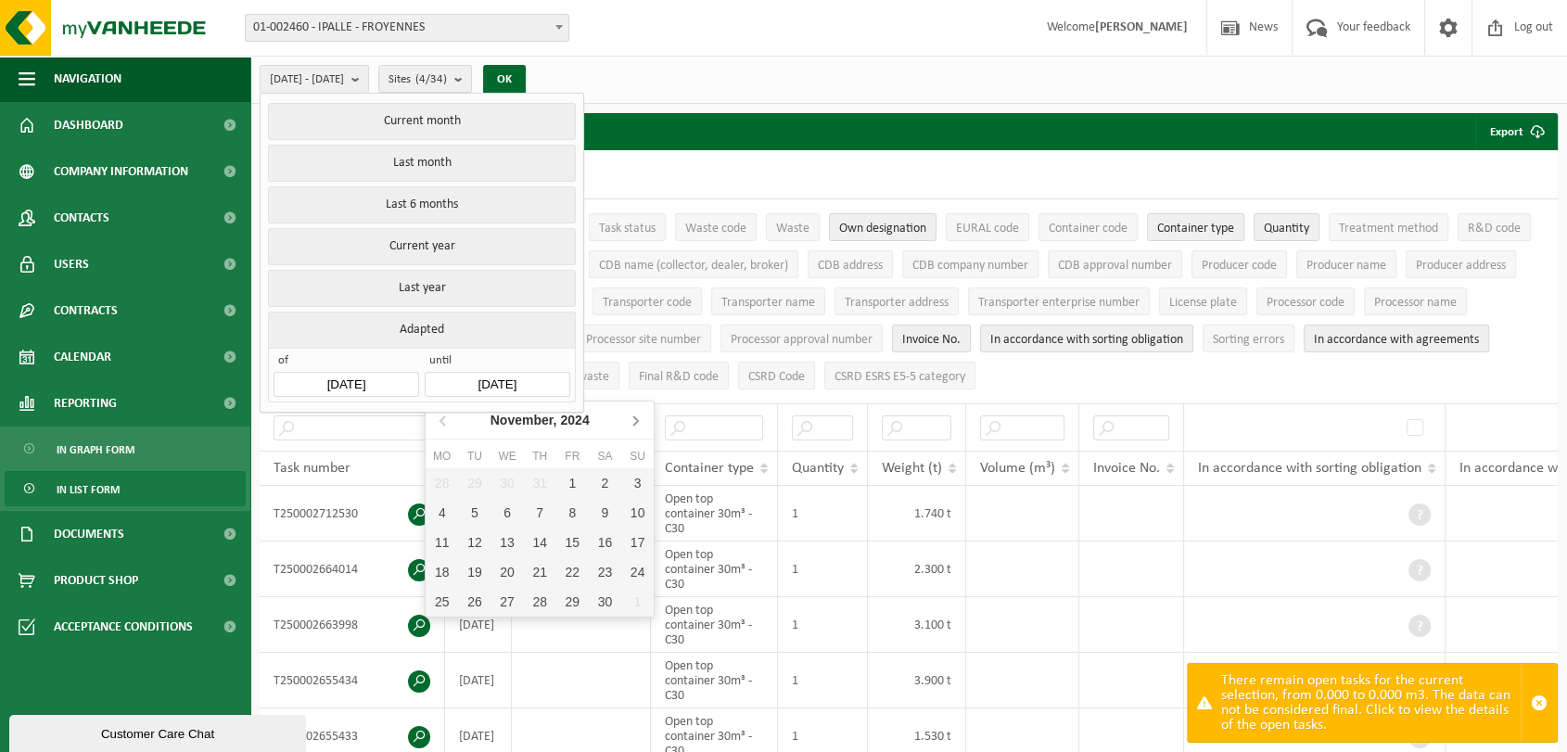
click at [638, 430] on icon at bounding box center [635, 420] width 30 height 30
click at [478, 631] on div "31" at bounding box center [474, 632] width 32 height 30
type input "2024-12-31"
type input "2024-08-01"
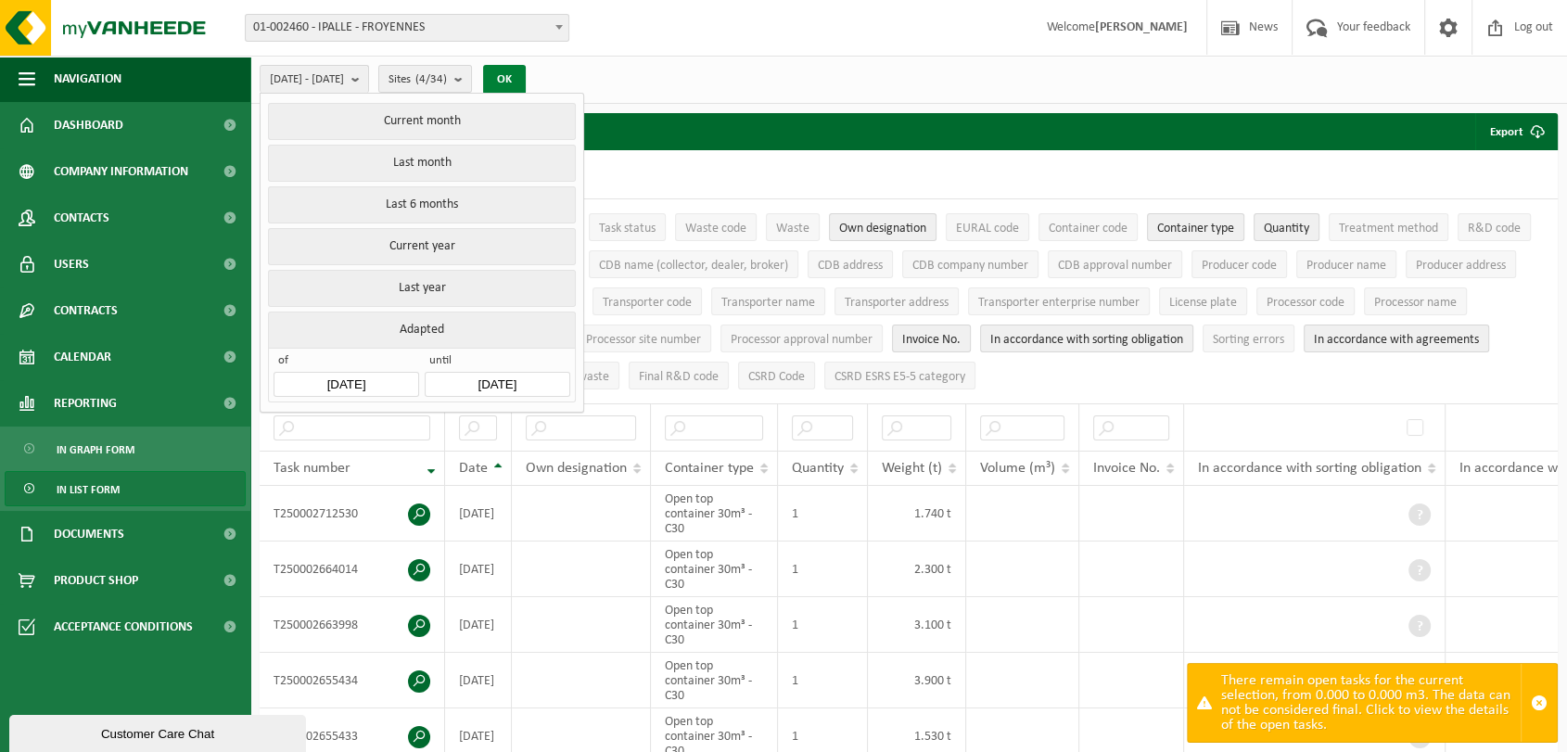
click at [526, 83] on button "OK" at bounding box center [504, 80] width 43 height 30
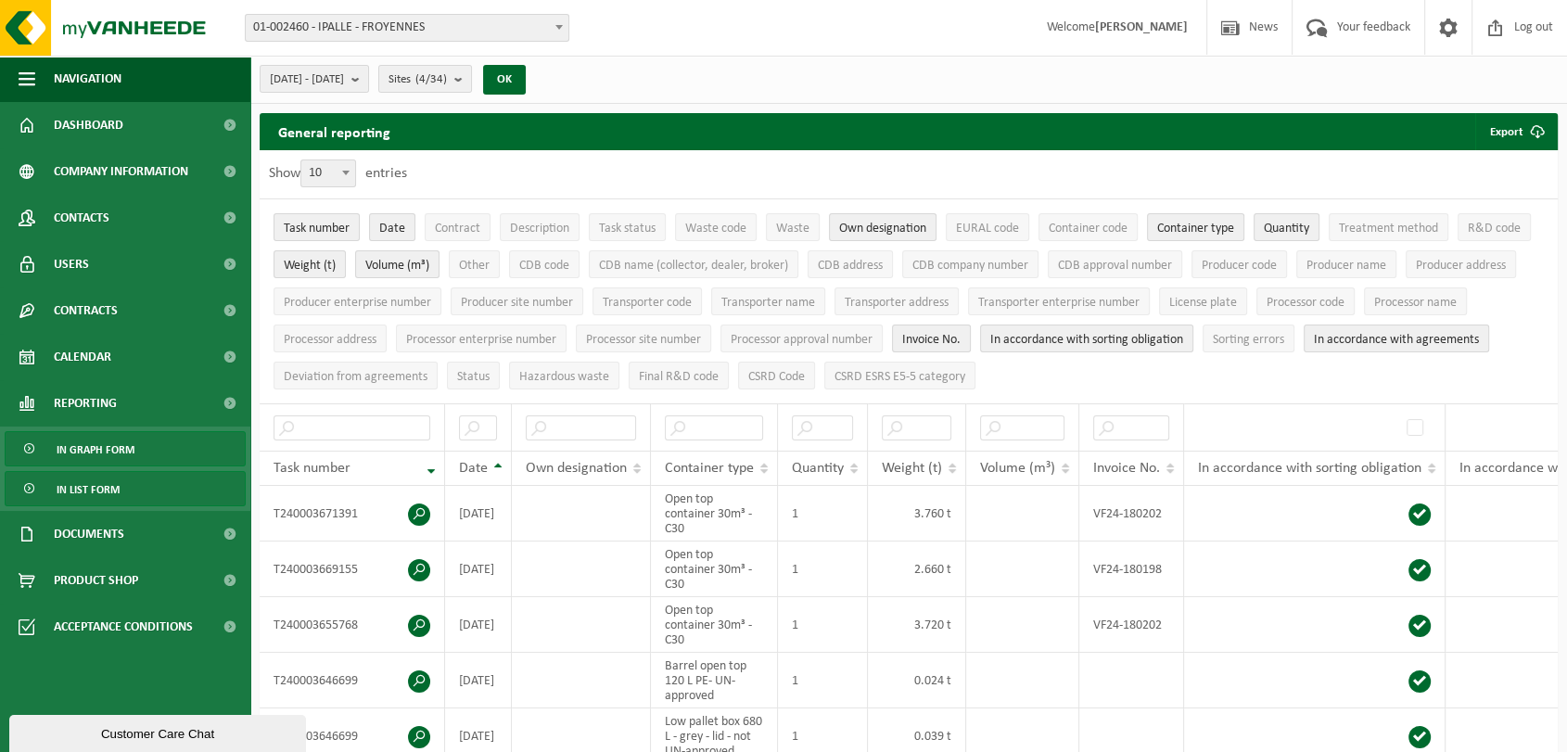
click at [119, 452] on span "In graph form" at bounding box center [96, 449] width 78 height 35
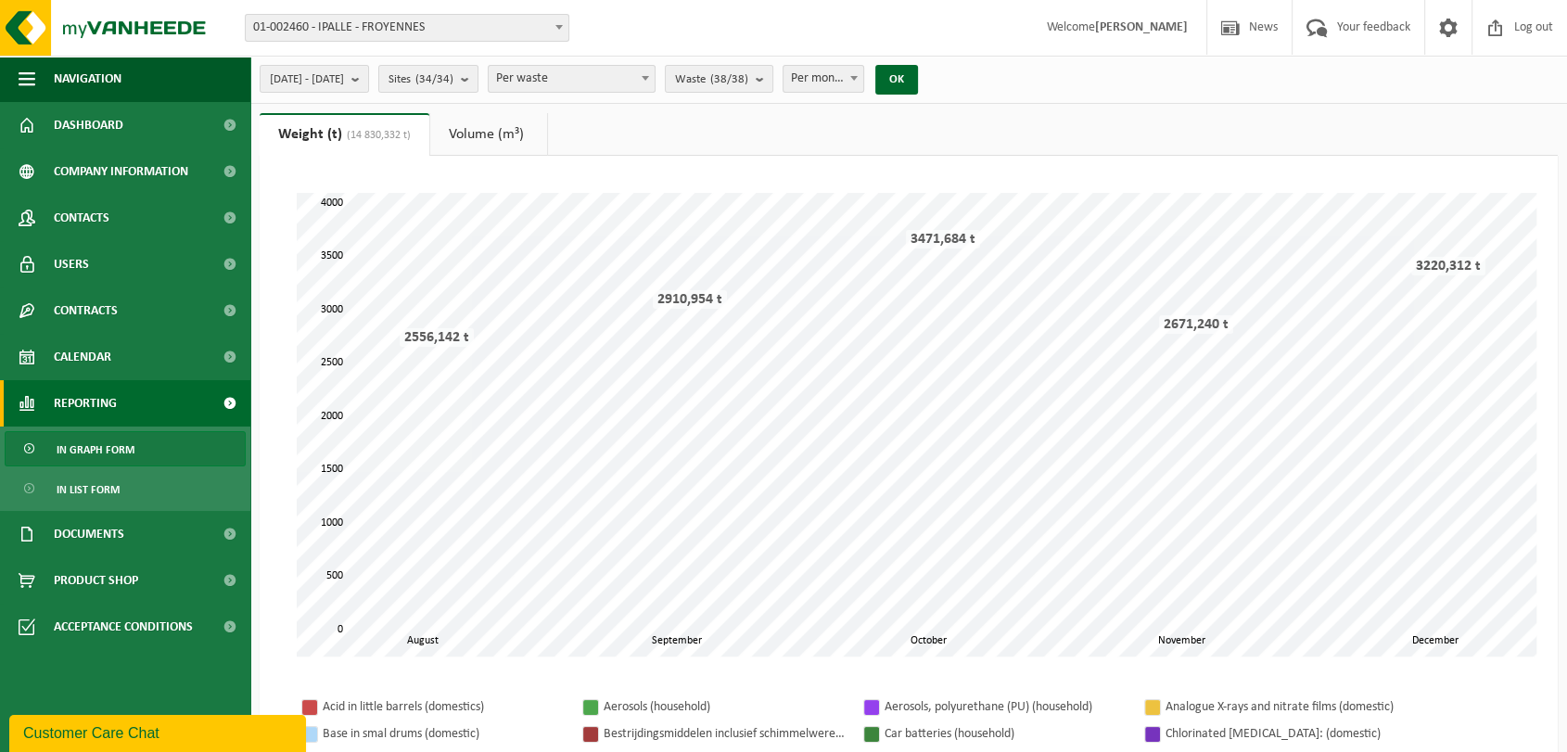
click at [596, 76] on span "Per waste" at bounding box center [572, 79] width 166 height 26
click at [854, 91] on span "Per month" at bounding box center [824, 79] width 80 height 26
click at [863, 73] on span "Per month" at bounding box center [824, 79] width 80 height 26
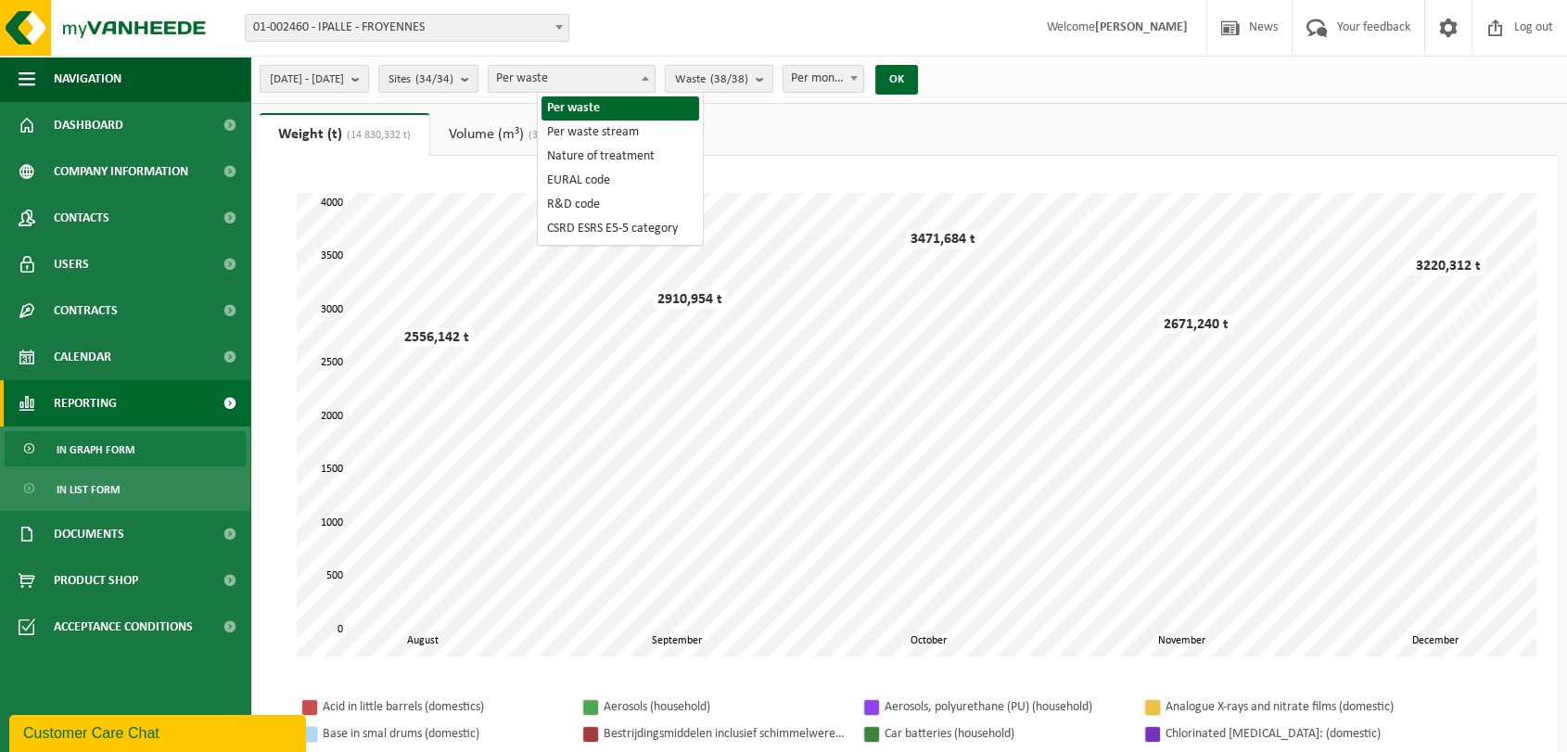
click at [655, 78] on span "Per waste" at bounding box center [572, 79] width 166 height 26
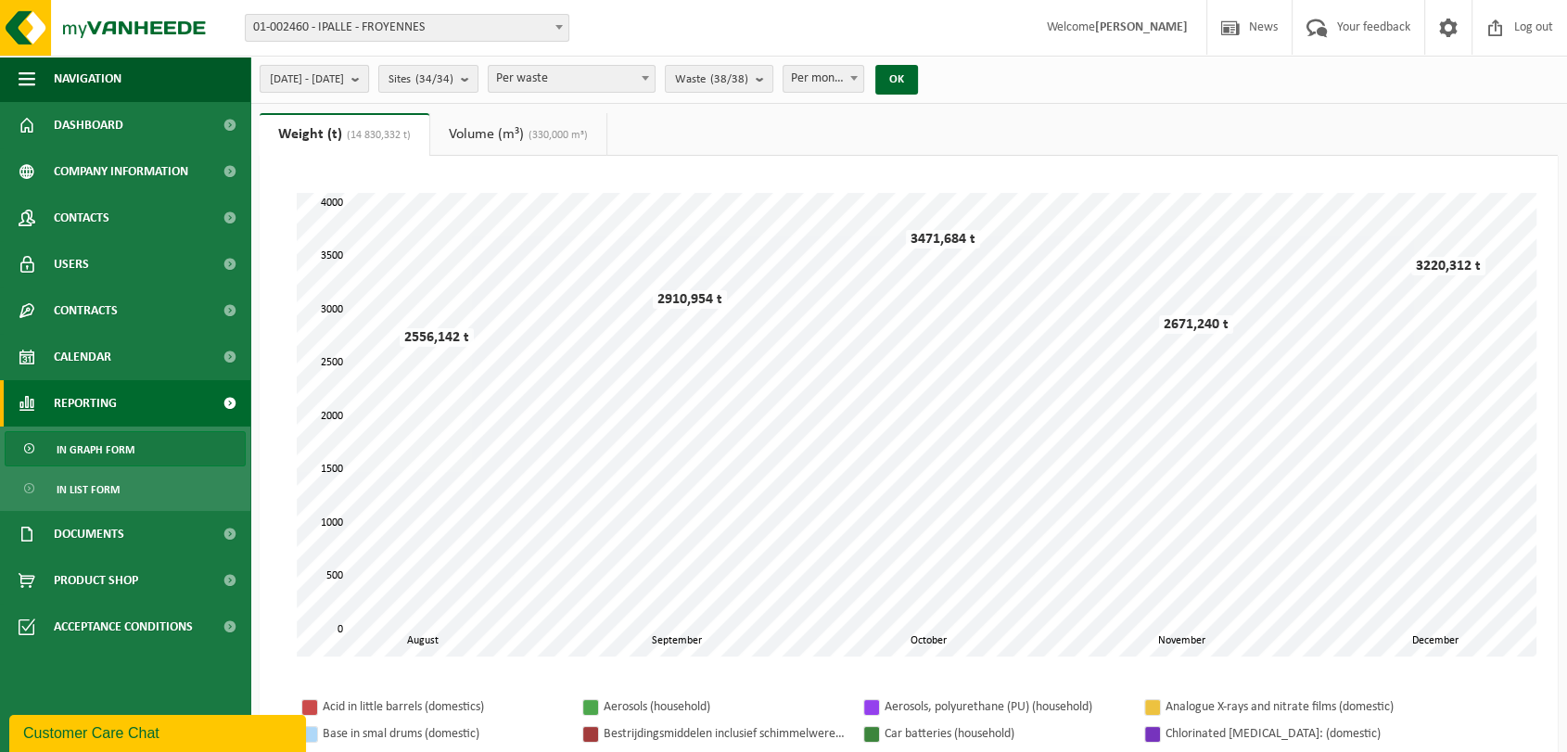
click at [344, 79] on span "2024-08-01 - 2024-12-31" at bounding box center [307, 80] width 74 height 28
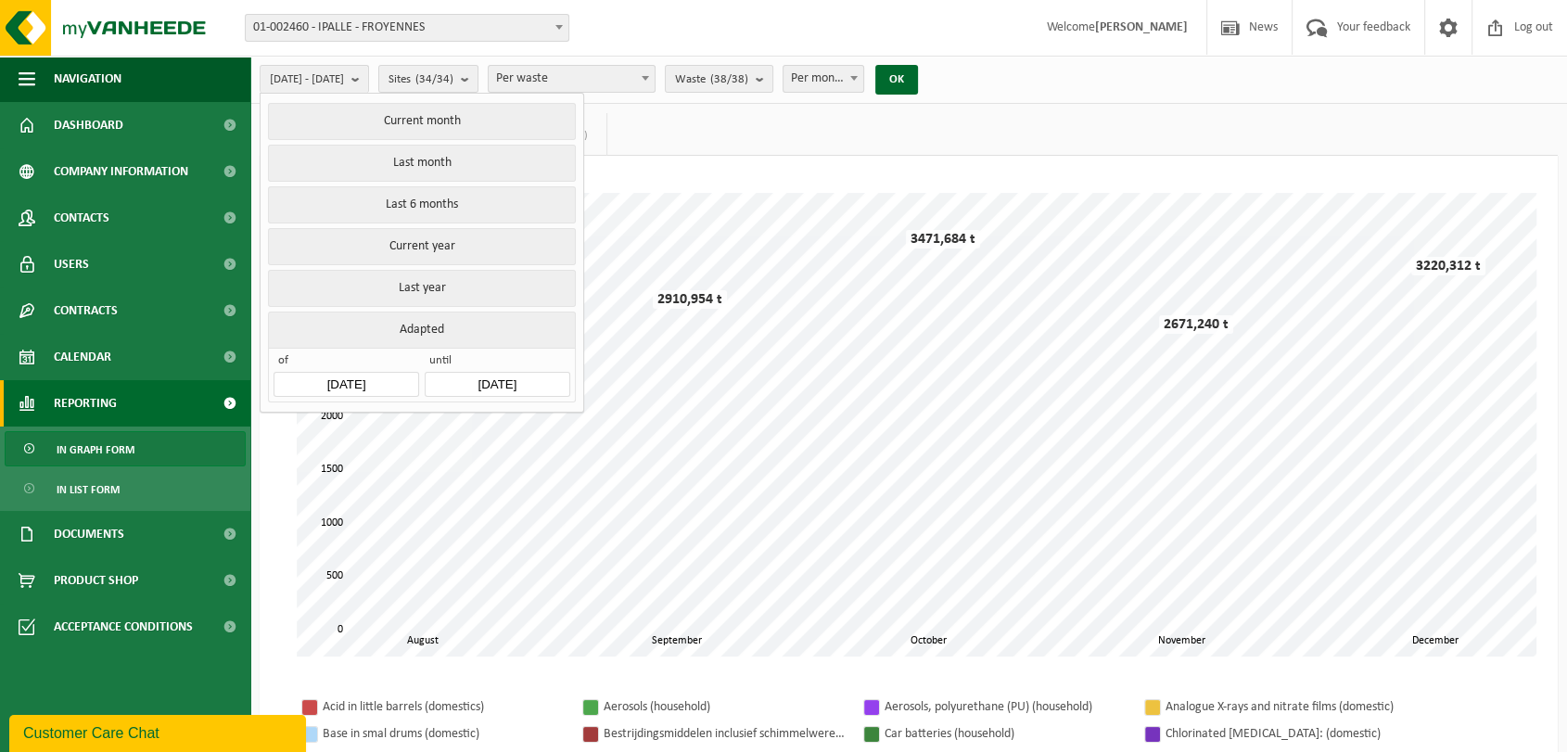
click at [231, 403] on span at bounding box center [230, 403] width 42 height 46
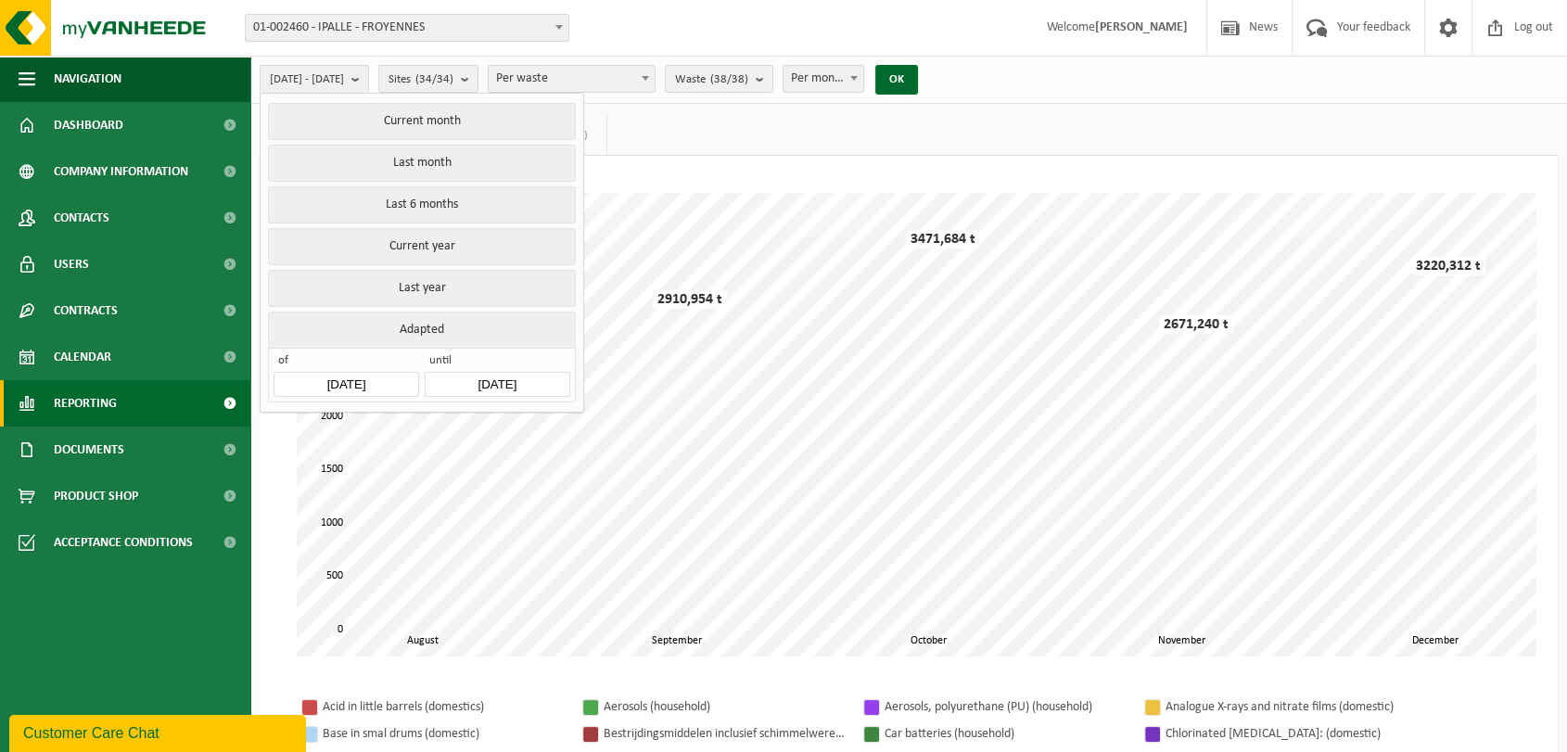
click at [231, 403] on span at bounding box center [230, 403] width 42 height 46
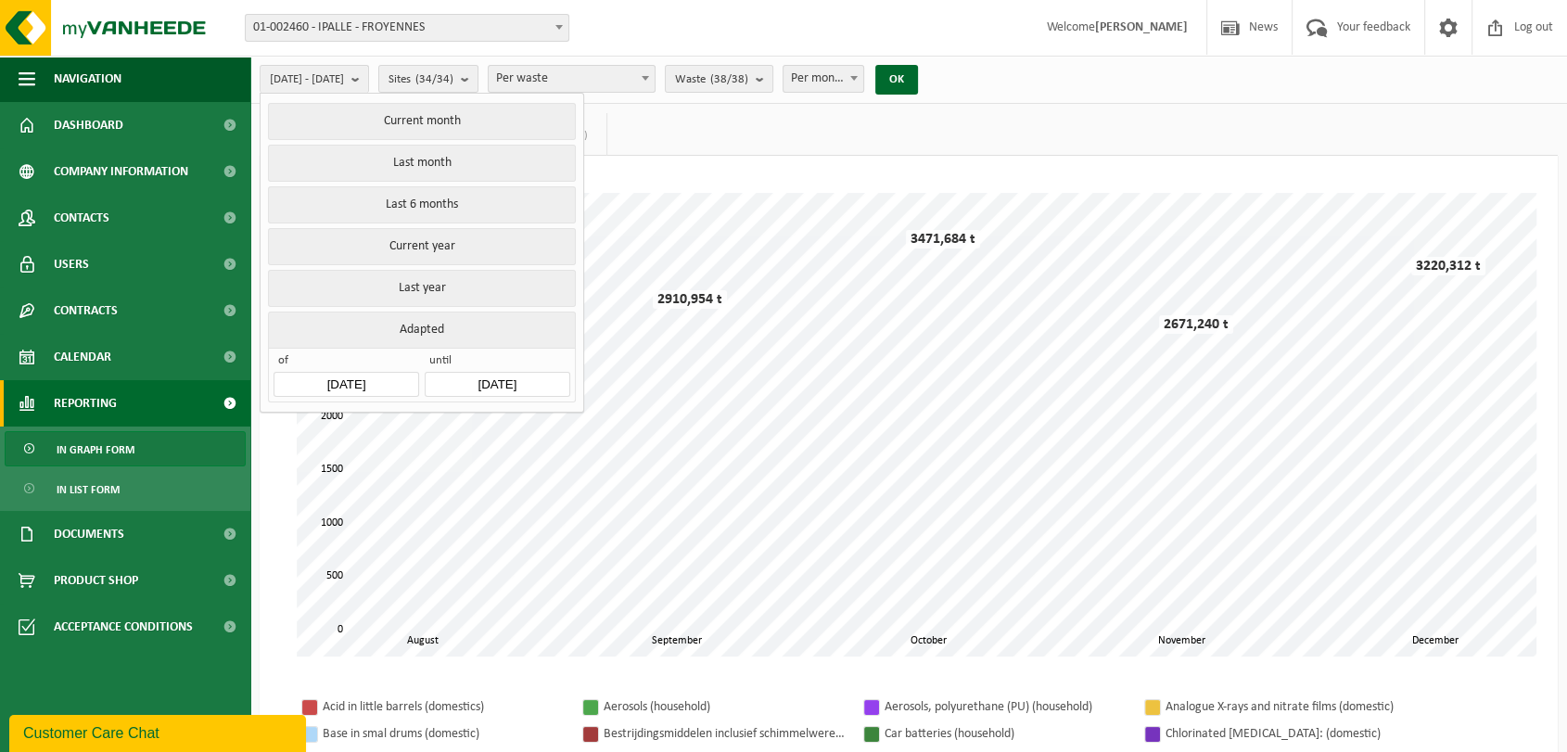
click at [570, 87] on span "Per waste" at bounding box center [572, 79] width 166 height 26
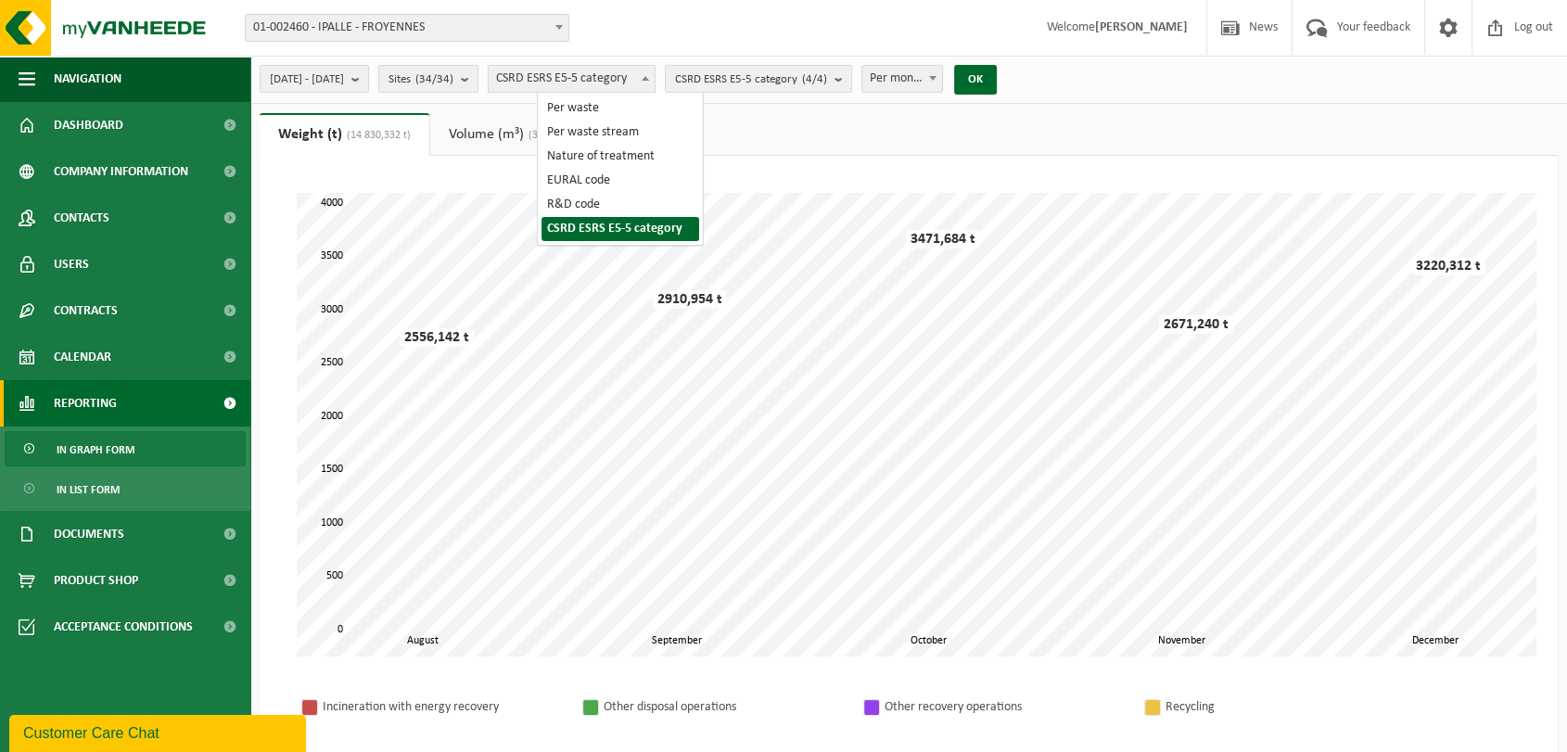
click at [655, 79] on span "CSRD ESRS E5-5 category" at bounding box center [572, 79] width 166 height 26
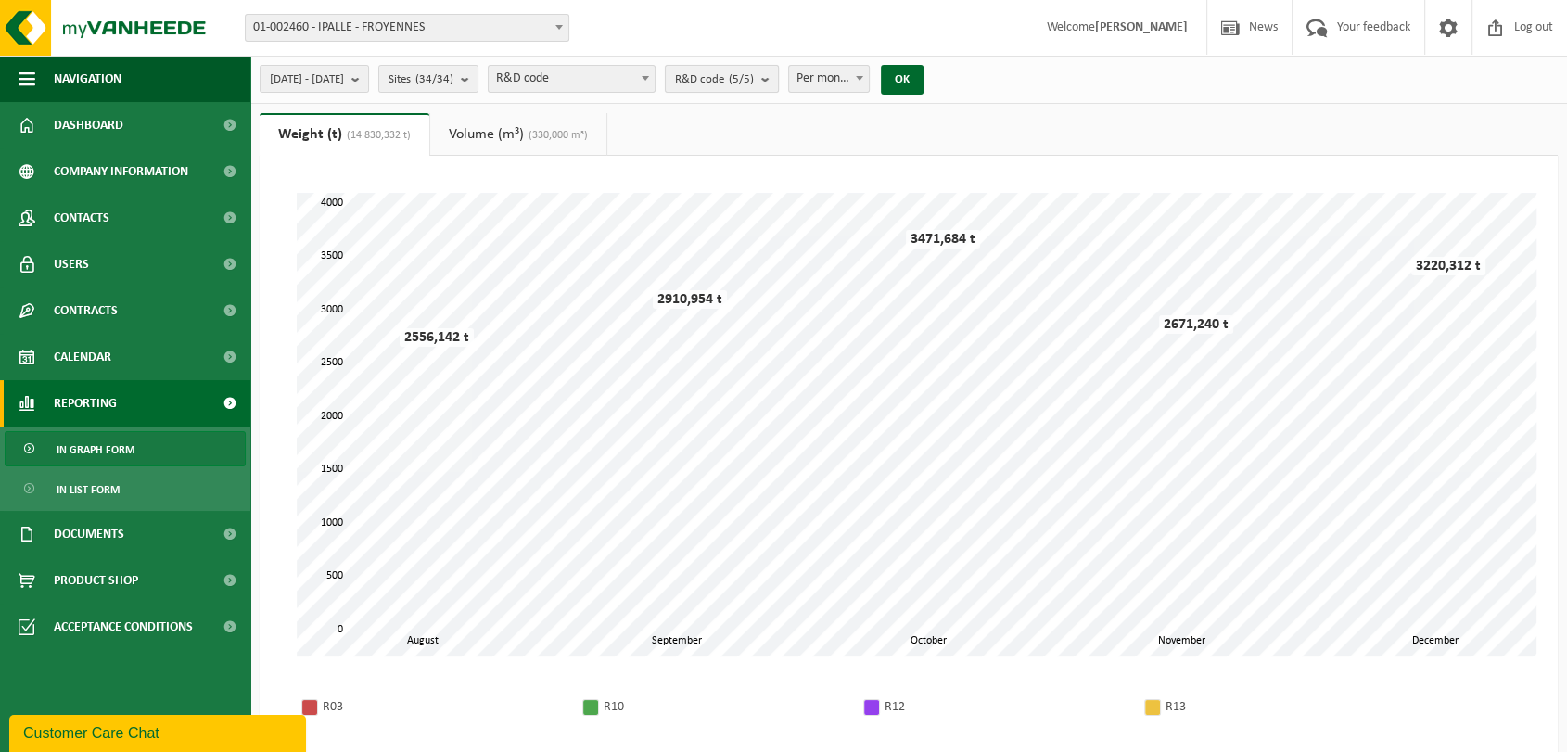
click at [754, 76] on span "R&D code (5/5)" at bounding box center [714, 80] width 79 height 28
click at [754, 76] on count "(5/5)" at bounding box center [741, 79] width 25 height 12
click at [655, 80] on span at bounding box center [645, 78] width 19 height 24
select select "3"
